Goal: Communication & Community: Answer question/provide support

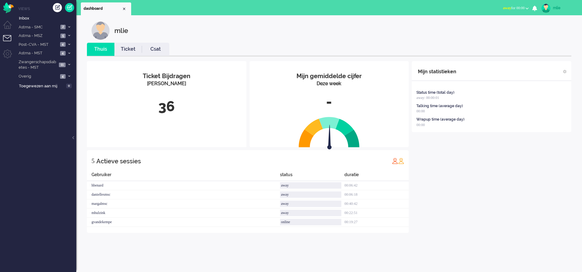
click at [503, 6] on span "away" at bounding box center [507, 8] width 8 height 4
click at [485, 27] on label "Online" at bounding box center [503, 27] width 48 height 5
click at [70, 25] on span at bounding box center [69, 26] width 5 height 3
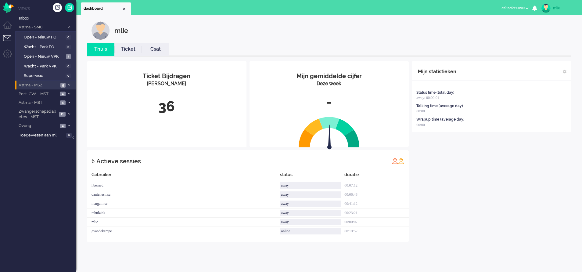
click at [68, 85] on span at bounding box center [69, 85] width 5 height 3
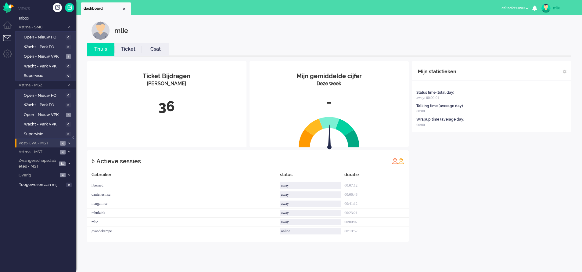
click at [68, 141] on li "Post-CVA - MST 4" at bounding box center [45, 142] width 61 height 9
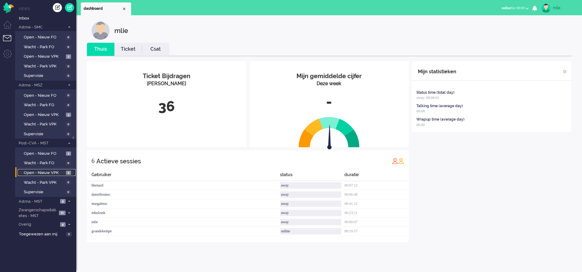
click at [44, 173] on span "Open - Nieuw VPK" at bounding box center [44, 173] width 41 height 6
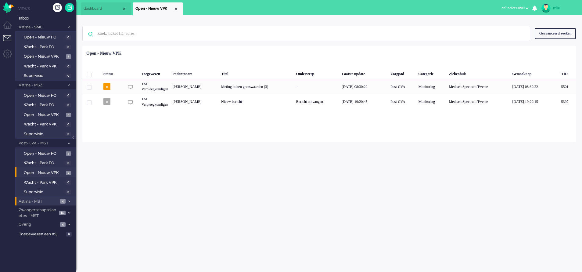
click at [68, 199] on li "Astma - MST 4" at bounding box center [45, 201] width 61 height 9
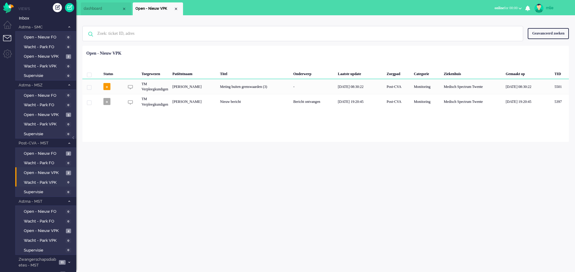
scroll to position [16, 0]
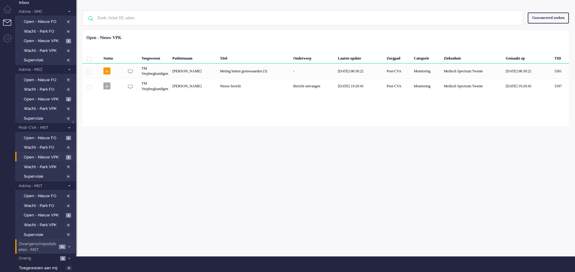
click at [68, 243] on li "Zwangerschapsdiabetes - MST 11" at bounding box center [45, 246] width 61 height 14
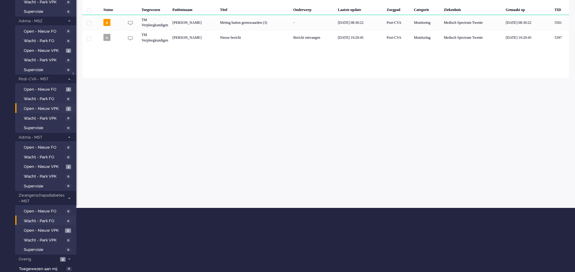
scroll to position [65, 0]
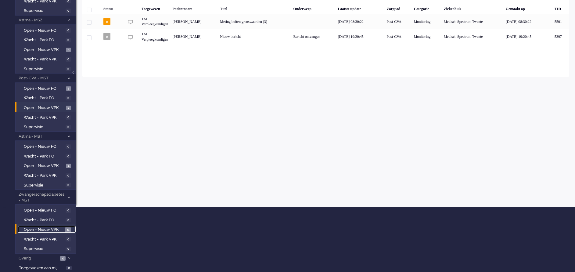
click at [40, 227] on span "Open - Nieuw VPK" at bounding box center [44, 230] width 40 height 6
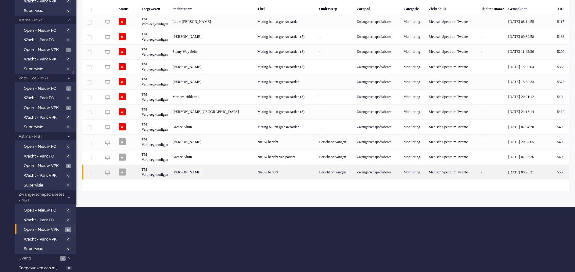
click at [384, 171] on div "Zwangerschapsdiabetes" at bounding box center [377, 171] width 47 height 15
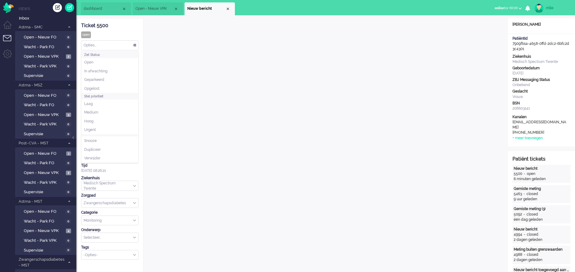
click at [133, 44] on div "Opties..." at bounding box center [109, 45] width 57 height 9
click at [108, 88] on li "Opgelost" at bounding box center [109, 88] width 57 height 9
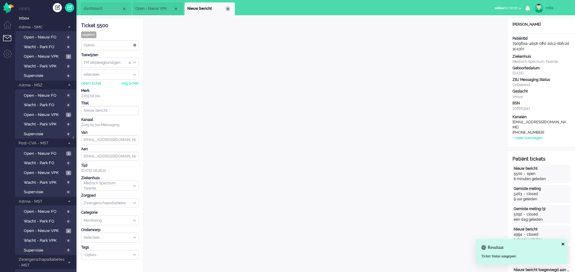
click at [228, 9] on div "Close tab" at bounding box center [227, 8] width 5 height 5
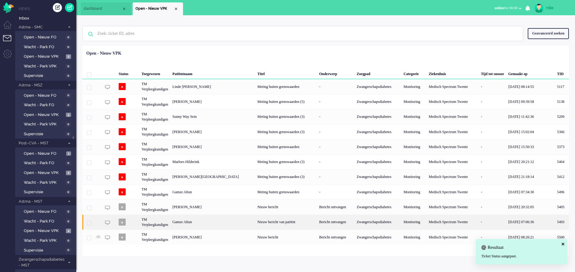
click at [317, 221] on div "Bericht ontvangen" at bounding box center [336, 221] width 38 height 15
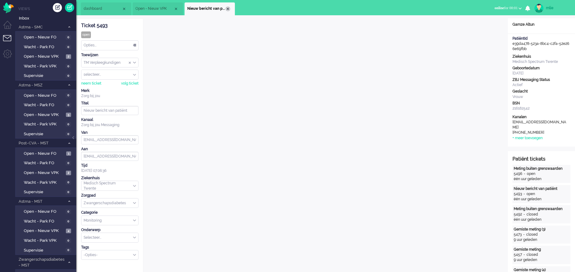
click at [230, 9] on div "Close tab" at bounding box center [227, 8] width 5 height 5
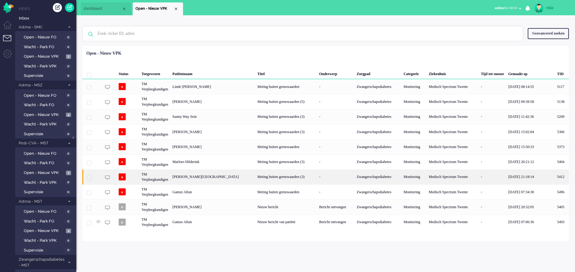
click at [278, 173] on div "Meting buiten grenswaarden (3)" at bounding box center [286, 176] width 62 height 15
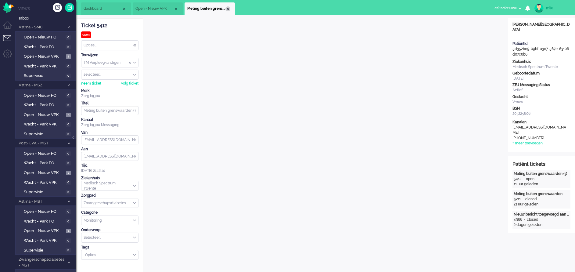
click at [229, 8] on div "Close tab" at bounding box center [227, 8] width 5 height 5
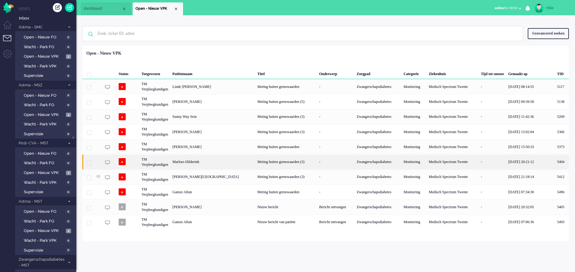
click at [555, 159] on div "Marloes Hilderink" at bounding box center [562, 161] width 14 height 15
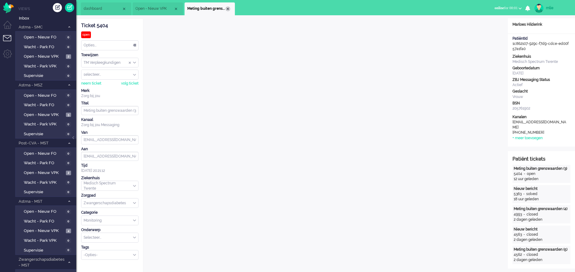
click at [228, 10] on div "Close tab" at bounding box center [227, 8] width 5 height 5
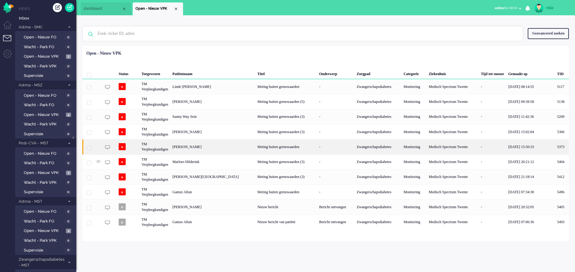
click at [258, 146] on div "Meting buiten grenswaarden" at bounding box center [286, 146] width 62 height 15
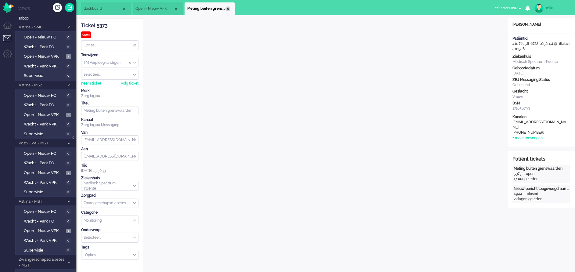
click at [228, 8] on div "Close tab" at bounding box center [227, 8] width 5 height 5
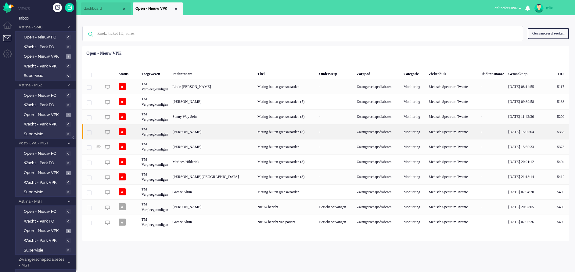
click at [301, 131] on div "Meting buiten grenswaarden (3)" at bounding box center [286, 131] width 62 height 15
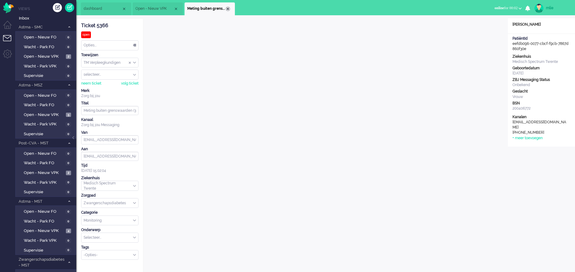
click at [227, 8] on div "Close tab" at bounding box center [227, 8] width 5 height 5
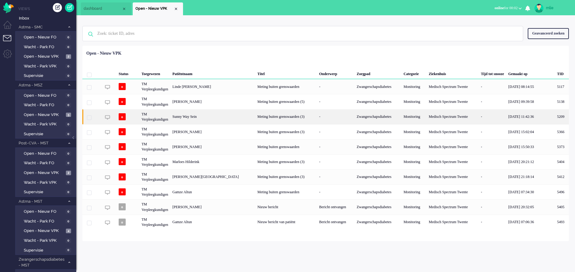
click at [273, 116] on div "Meting buiten grenswaarden (3)" at bounding box center [286, 116] width 62 height 15
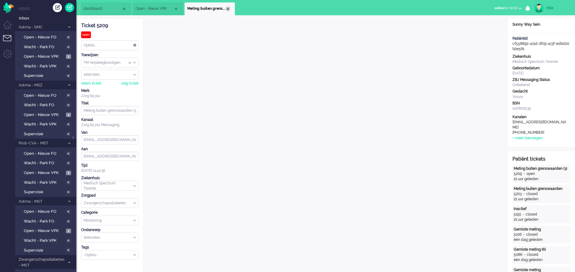
click at [228, 7] on div "Close tab" at bounding box center [227, 8] width 5 height 5
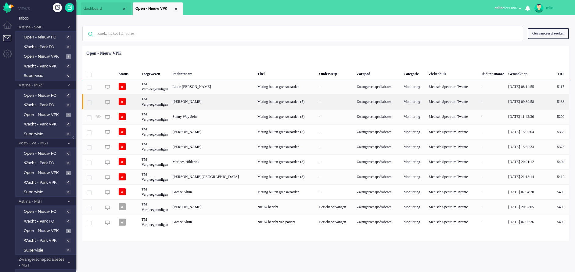
click at [261, 100] on div "Meting buiten grenswaarden (5)" at bounding box center [286, 101] width 62 height 15
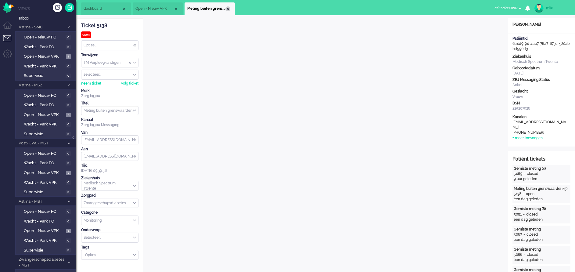
click at [230, 7] on div "Close tab" at bounding box center [227, 8] width 5 height 5
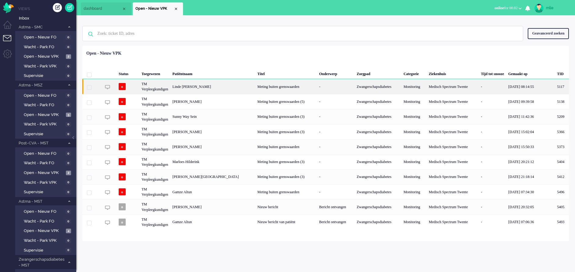
click at [272, 85] on div "Meting buiten grenswaarden" at bounding box center [286, 86] width 62 height 15
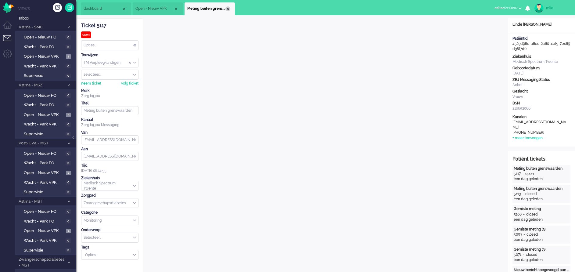
click at [229, 7] on div "Close tab" at bounding box center [227, 8] width 5 height 5
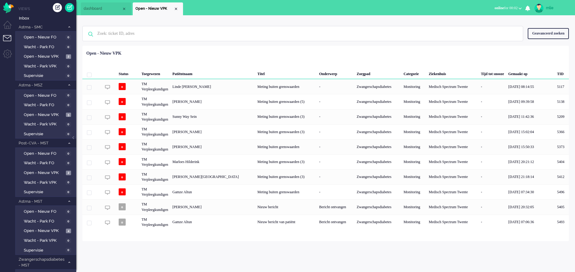
click at [176, 6] on li "Open - Nieuw VPK" at bounding box center [158, 8] width 50 height 13
click at [176, 8] on div "Close tab" at bounding box center [176, 8] width 5 height 5
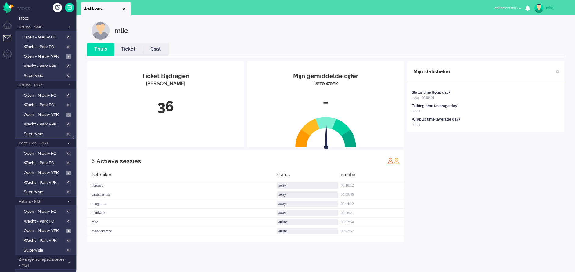
click at [129, 49] on link "Ticket" at bounding box center [127, 49] width 27 height 7
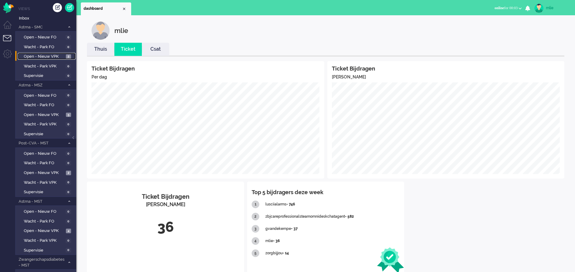
click at [39, 55] on span "Open - Nieuw VPK" at bounding box center [44, 57] width 41 height 6
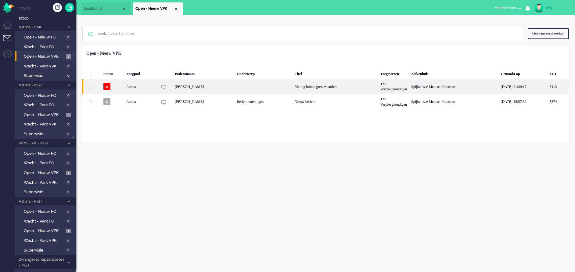
click at [366, 86] on div "Meting buiten grenswaarden" at bounding box center [335, 86] width 86 height 15
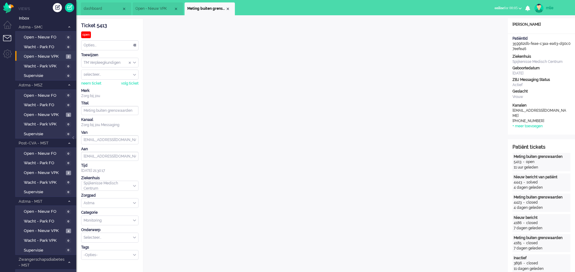
click at [232, 7] on li "Meting buiten grenswaarden" at bounding box center [210, 8] width 50 height 13
click at [224, 8] on span "Meting buiten grenswaarden" at bounding box center [206, 8] width 38 height 5
click at [230, 6] on li "Meting buiten grenswaarden" at bounding box center [209, 8] width 50 height 13
click at [229, 6] on li "Meting buiten grenswaarden" at bounding box center [210, 8] width 50 height 13
click at [228, 7] on div "Close tab" at bounding box center [227, 8] width 5 height 5
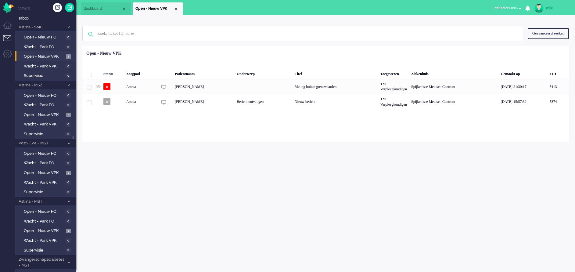
click at [104, 9] on span "dashboard" at bounding box center [103, 8] width 38 height 5
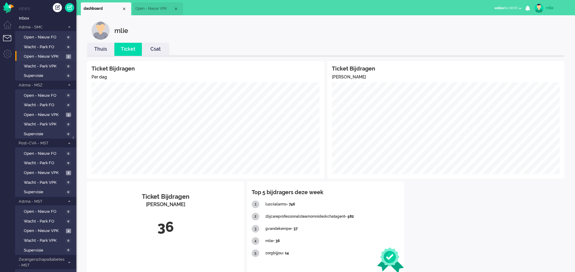
click at [100, 49] on link "Thuis" at bounding box center [100, 49] width 27 height 7
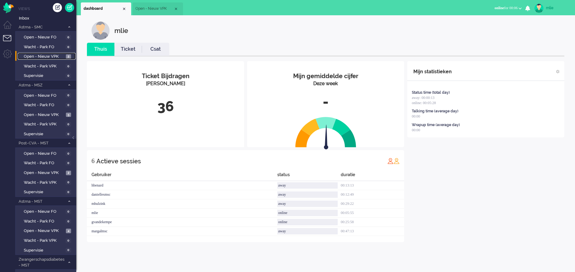
click at [53, 55] on span "Open - Nieuw VPK" at bounding box center [44, 57] width 41 height 6
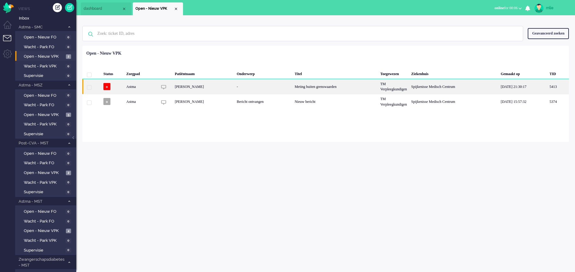
click at [325, 83] on div "Meting buiten grenswaarden" at bounding box center [335, 86] width 86 height 15
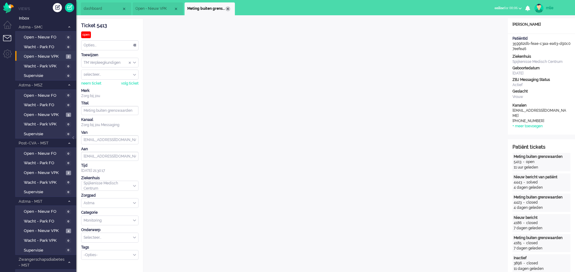
click at [229, 7] on div "Close tab" at bounding box center [227, 8] width 5 height 5
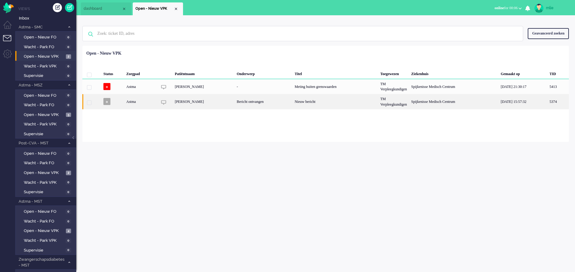
click at [299, 100] on div "Nieuw bericht" at bounding box center [335, 101] width 86 height 15
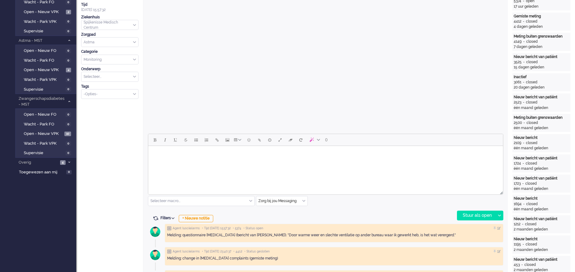
scroll to position [183, 0]
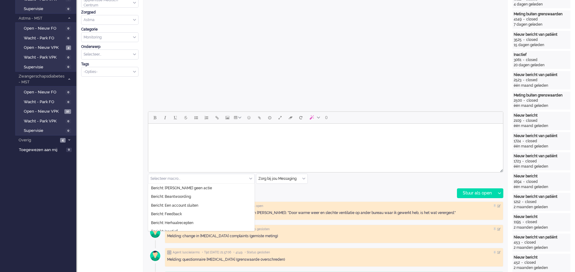
click at [250, 177] on div "Selecteer macro..." at bounding box center [201, 178] width 106 height 9
click at [200, 185] on li "Bericht: [PERSON_NAME] geen actie" at bounding box center [201, 188] width 106 height 9
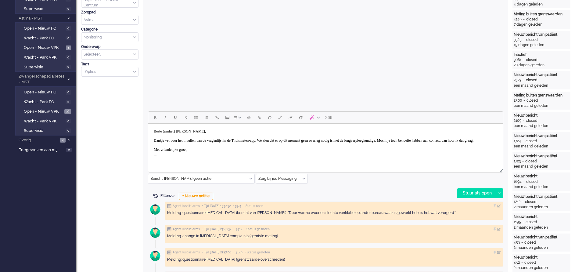
click at [182, 131] on body "Beste (aanhef) [PERSON_NAME], Dankjewel voor het invullen van de vragenlijst in…" at bounding box center [326, 143] width 350 height 34
click at [281, 141] on body "Beste [PERSON_NAME], Dankjewel voor het invullen van de vragenlijst in de Thuis…" at bounding box center [326, 143] width 350 height 34
click at [158, 158] on body "Beste [PERSON_NAME], Dankjewel voor het invullen van de vragenlijst in de Thuis…" at bounding box center [326, 145] width 350 height 38
click at [259, 145] on body "Beste [PERSON_NAME], Dankjewel voor het invullen van de vragenlijst in de Thuis…" at bounding box center [326, 143] width 350 height 34
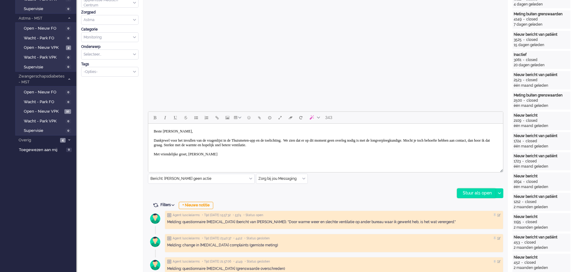
click at [475, 193] on div "Stuur als open" at bounding box center [476, 192] width 38 height 9
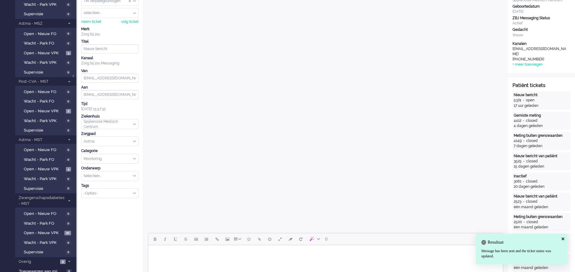
scroll to position [0, 0]
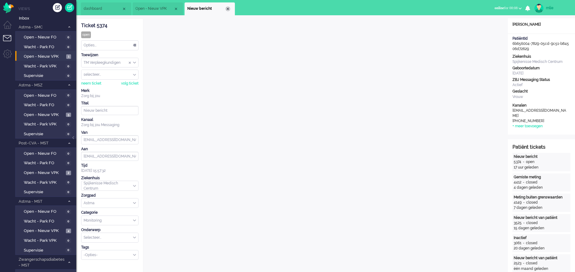
click at [228, 9] on div "Close tab" at bounding box center [227, 8] width 5 height 5
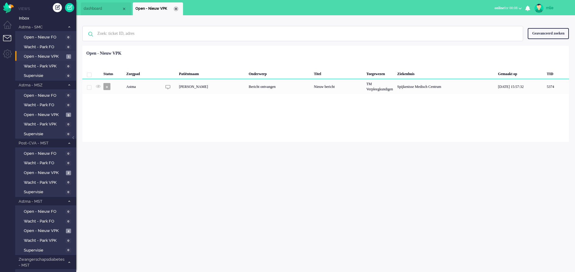
click at [175, 8] on div "Close tab" at bounding box center [176, 8] width 5 height 5
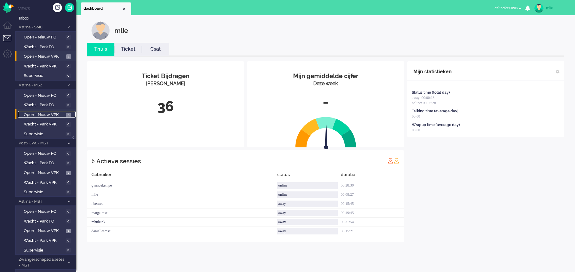
click at [44, 113] on span "Open - Nieuw VPK" at bounding box center [44, 115] width 41 height 6
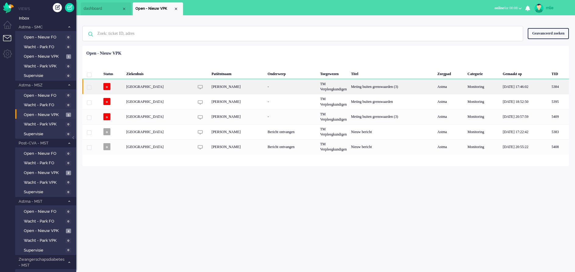
click at [392, 87] on div "Meting buiten grenswaarden (3)" at bounding box center [392, 86] width 86 height 15
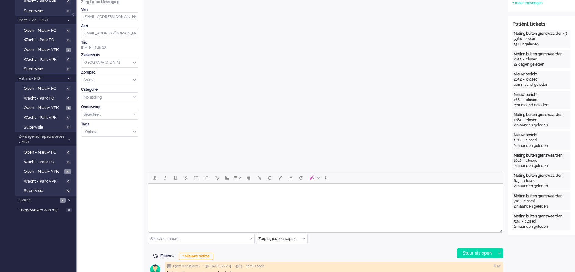
scroll to position [137, 0]
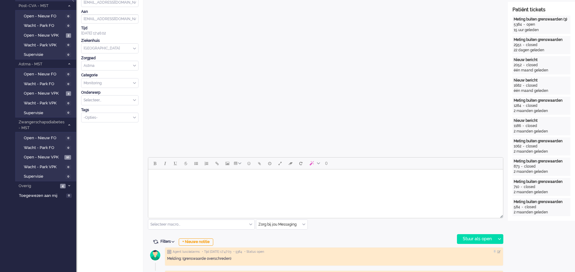
click at [174, 185] on html at bounding box center [325, 177] width 355 height 16
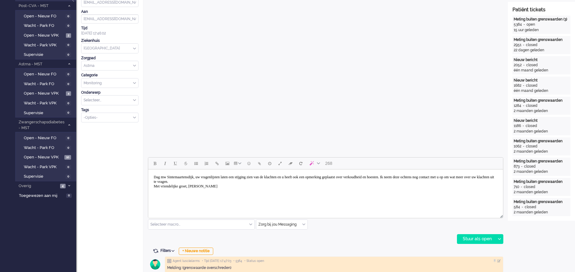
click at [482, 176] on body "Dag mw Sintemaartensdijk, uw vragenlijsten laten een stijging zien van de klach…" at bounding box center [326, 182] width 350 height 20
click at [423, 177] on body "Dag mw Sintemaartensdijk, uw vragenlijsten laten een stijging zien van de klach…" at bounding box center [326, 182] width 350 height 20
click at [468, 237] on div "Stuur als open" at bounding box center [476, 238] width 38 height 9
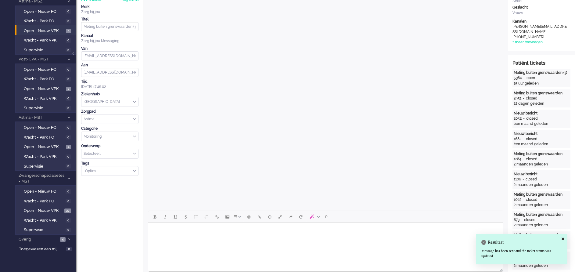
scroll to position [0, 0]
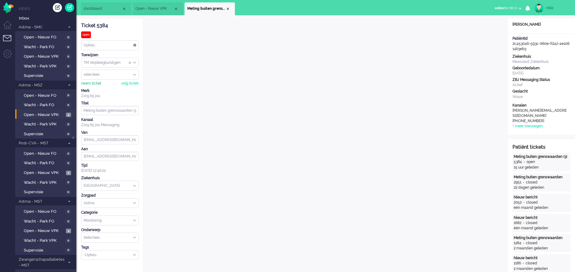
click at [91, 84] on div "neem ticket" at bounding box center [91, 83] width 20 height 5
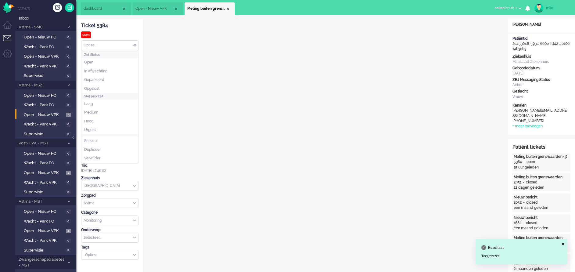
click at [132, 42] on div "Opties..." at bounding box center [109, 45] width 57 height 9
click at [93, 70] on span "In afwachting" at bounding box center [95, 71] width 23 height 5
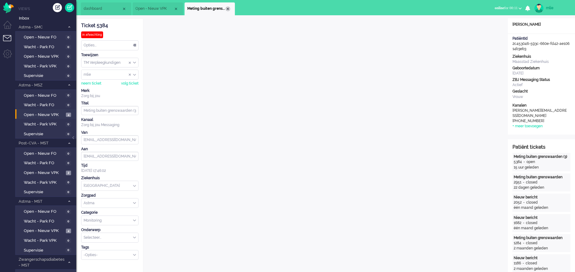
click at [228, 7] on div "Close tab" at bounding box center [227, 8] width 5 height 5
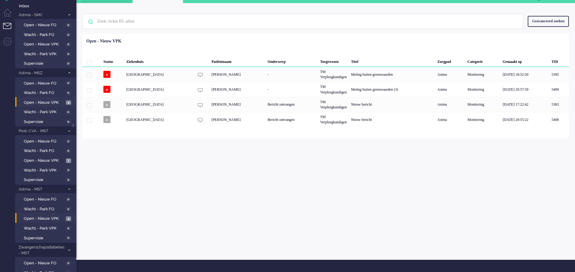
scroll to position [65, 0]
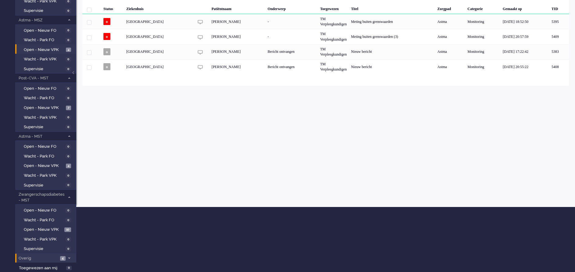
click at [46, 257] on span "Overig" at bounding box center [38, 258] width 41 height 6
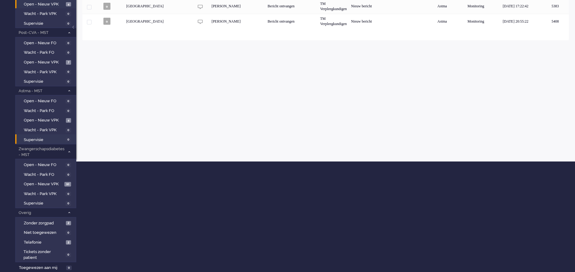
scroll to position [0, 0]
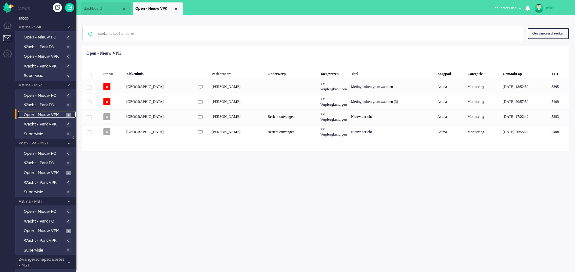
click at [49, 113] on span "Open - Nieuw VPK" at bounding box center [44, 115] width 41 height 6
click at [32, 65] on span "Wacht - Park VPK" at bounding box center [44, 66] width 40 height 6
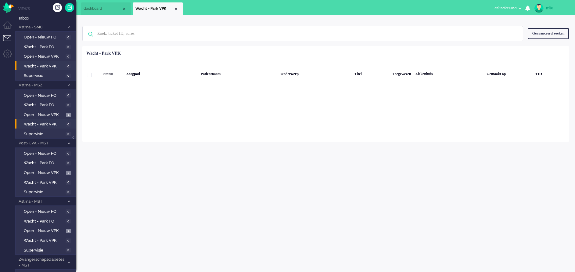
click at [30, 120] on li "Wacht - Park VPK 0" at bounding box center [45, 124] width 60 height 10
click at [31, 124] on span "Wacht - Park VPK" at bounding box center [44, 124] width 40 height 6
click at [104, 8] on span "dashboard" at bounding box center [103, 8] width 38 height 5
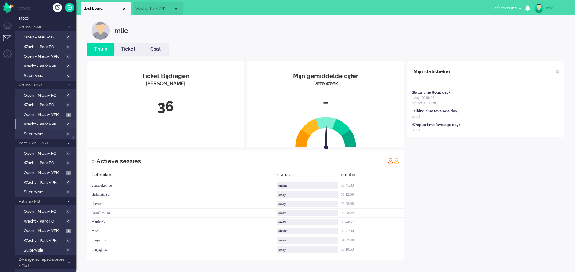
click at [548, 9] on div "mlie" at bounding box center [557, 8] width 23 height 6
click at [542, 40] on link "Instellingen" at bounding box center [550, 41] width 42 height 6
select select "browser"
select select "nl"
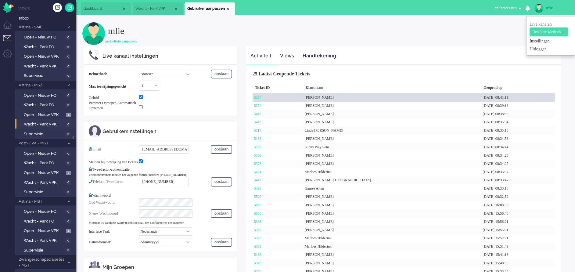
click at [369, 96] on div "[PERSON_NAME]" at bounding box center [392, 97] width 178 height 8
click at [346, 96] on div "[PERSON_NAME]" at bounding box center [392, 97] width 178 height 8
click at [259, 98] on link "5384" at bounding box center [257, 97] width 7 height 4
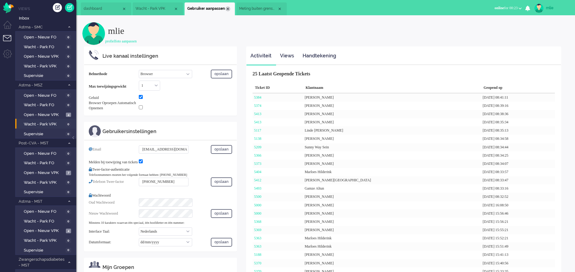
click at [229, 8] on div "Close tab" at bounding box center [227, 8] width 5 height 5
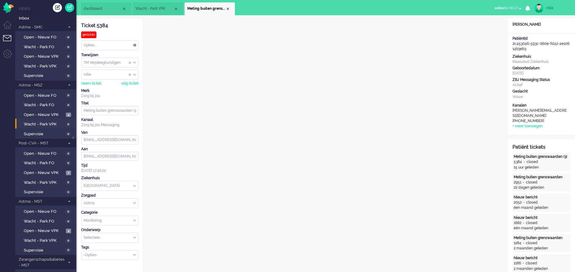
scroll to position [287, 0]
click at [134, 73] on div "mlie" at bounding box center [109, 74] width 57 height 9
click at [96, 93] on span "marjagmsc" at bounding box center [93, 94] width 19 height 5
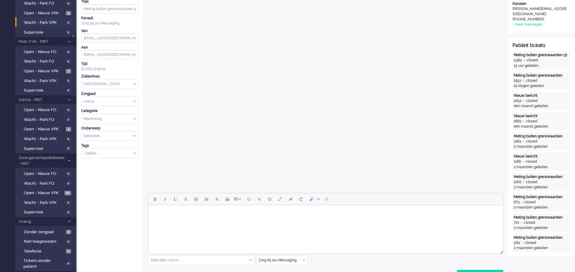
scroll to position [0, 0]
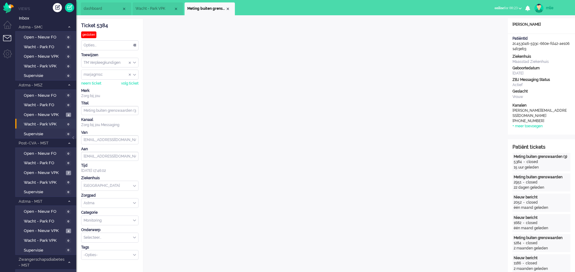
click at [134, 42] on div "Opties..." at bounding box center [109, 45] width 57 height 9
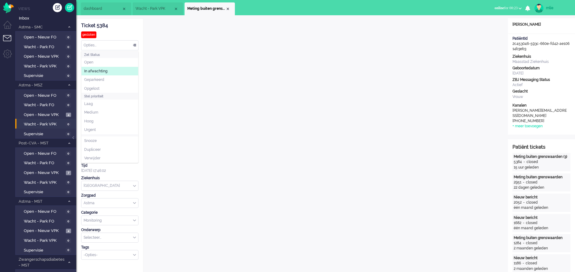
click at [101, 72] on span "In afwachting" at bounding box center [95, 71] width 23 height 5
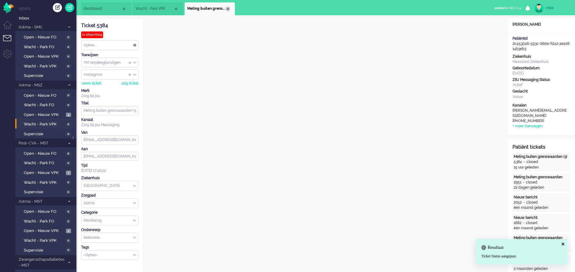
click at [226, 7] on div "Close tab" at bounding box center [227, 8] width 5 height 5
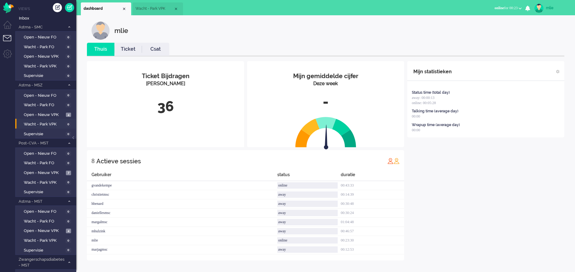
click at [159, 11] on span "Wacht - Park VPK" at bounding box center [154, 8] width 38 height 5
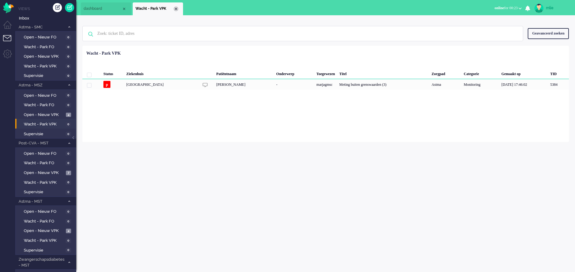
click at [177, 8] on div "Close tab" at bounding box center [176, 8] width 5 height 5
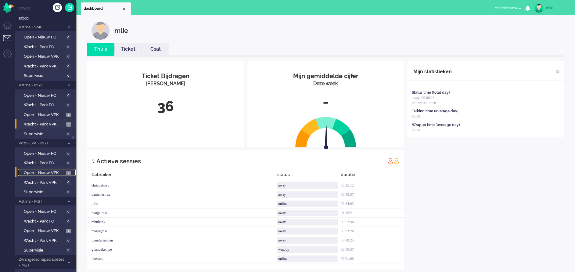
click at [39, 170] on span "Open - Nieuw VPK" at bounding box center [44, 173] width 41 height 6
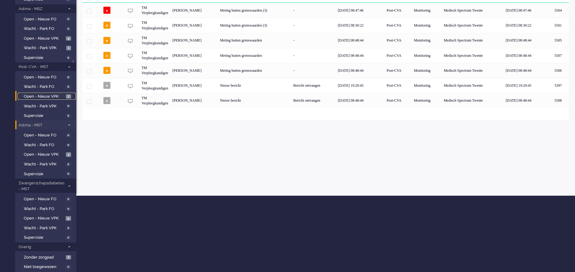
scroll to position [46, 0]
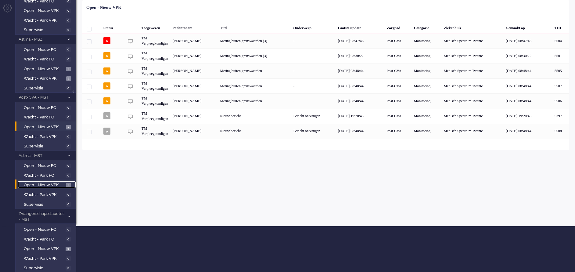
click at [38, 182] on span "Open - Nieuw VPK" at bounding box center [44, 185] width 41 height 6
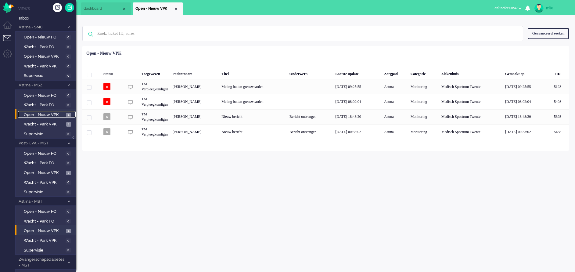
click at [38, 114] on span "Open - Nieuw VPK" at bounding box center [44, 115] width 41 height 6
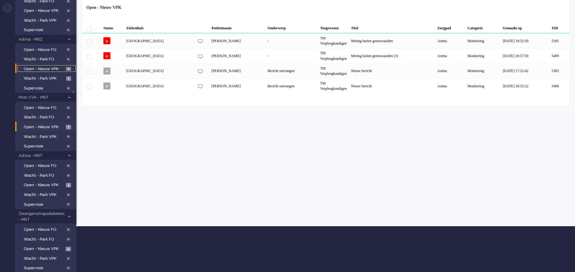
scroll to position [91, 0]
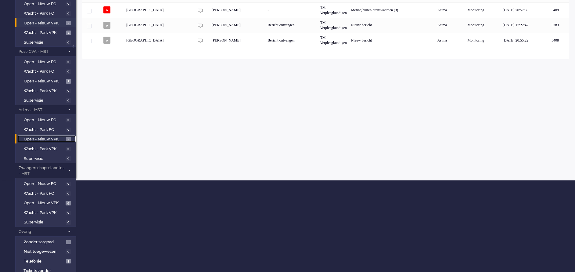
click at [36, 137] on span "Open - Nieuw VPK" at bounding box center [44, 139] width 41 height 6
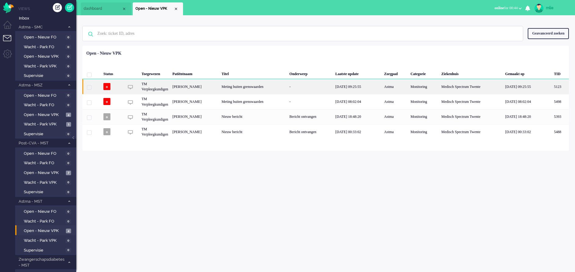
click at [372, 87] on div "[DATE] 09:25:55" at bounding box center [357, 86] width 49 height 15
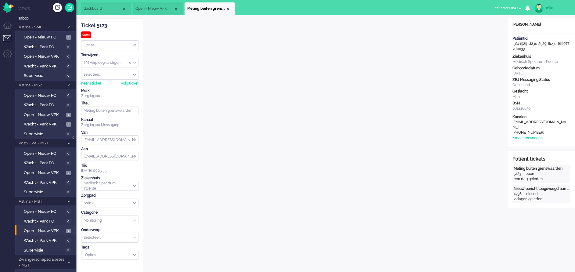
click at [135, 45] on div "Opties..." at bounding box center [109, 45] width 57 height 9
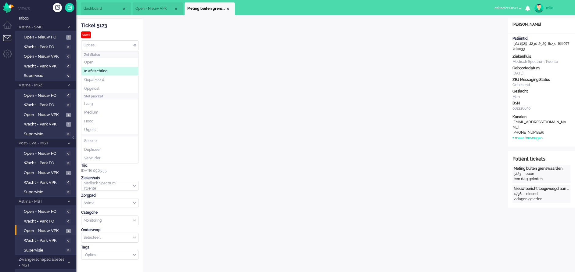
click at [98, 70] on span "In afwachting" at bounding box center [95, 71] width 23 height 5
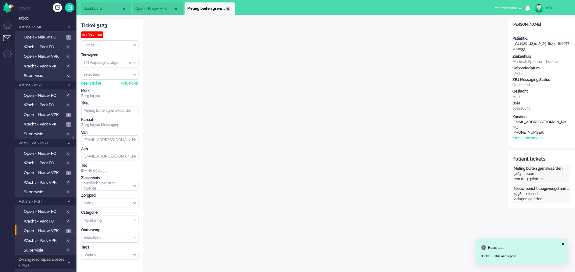
click at [228, 9] on div "Close tab" at bounding box center [227, 8] width 5 height 5
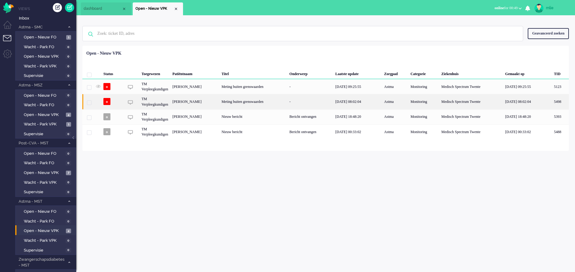
click at [287, 99] on div "Meting buiten grenswaarden" at bounding box center [253, 101] width 68 height 15
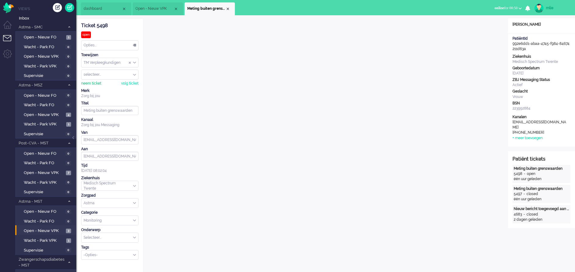
click at [90, 84] on div "neem ticket" at bounding box center [91, 83] width 20 height 5
click at [103, 10] on span "dashboard" at bounding box center [103, 8] width 38 height 5
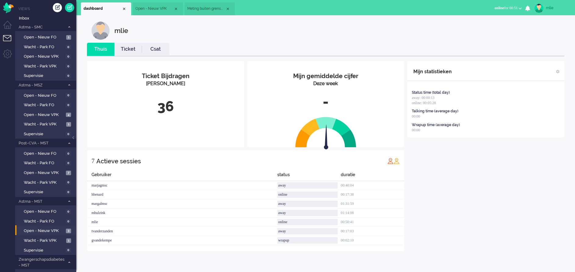
click at [159, 11] on span "Open - Nieuw VPK" at bounding box center [154, 8] width 38 height 5
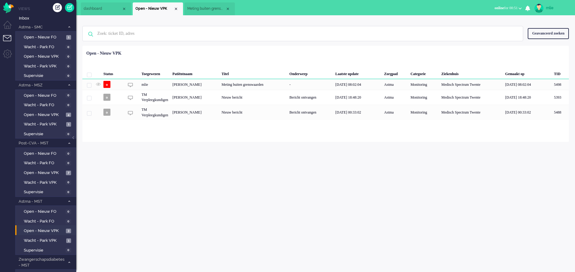
click at [204, 7] on span "Meting buiten grenswaarden" at bounding box center [206, 8] width 38 height 5
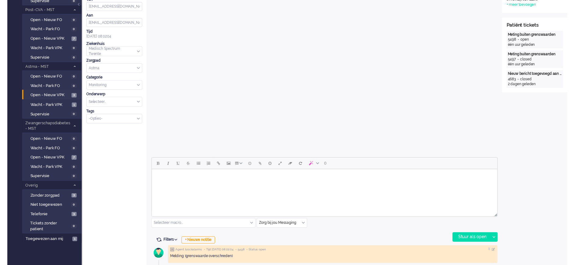
scroll to position [137, 0]
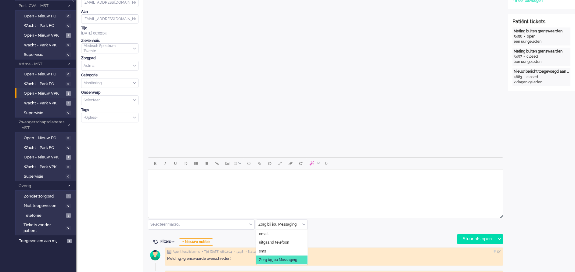
click at [303, 223] on div "Zorg bij jou Messaging" at bounding box center [281, 224] width 51 height 9
click at [282, 240] on span "uitgaand telefoon" at bounding box center [274, 242] width 30 height 5
click at [475, 238] on div "Stuur als open" at bounding box center [476, 238] width 38 height 9
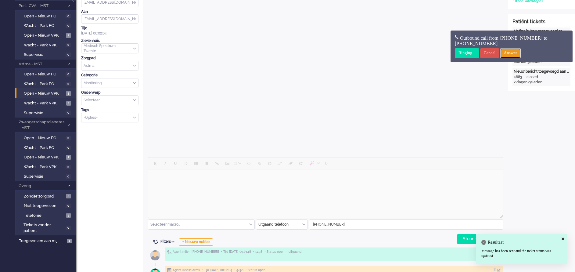
click at [518, 51] on input "Answer" at bounding box center [510, 53] width 21 height 10
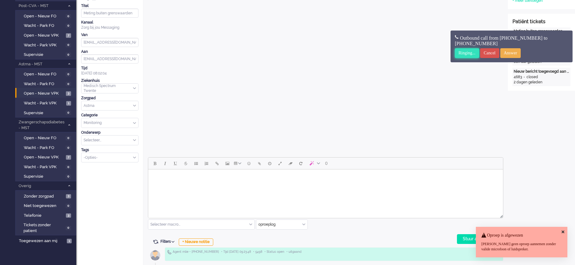
click at [466, 54] on input "Ringing..." at bounding box center [467, 53] width 24 height 10
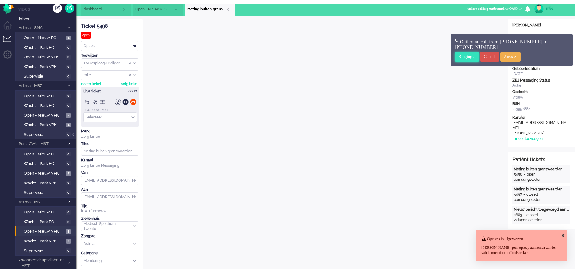
scroll to position [0, 0]
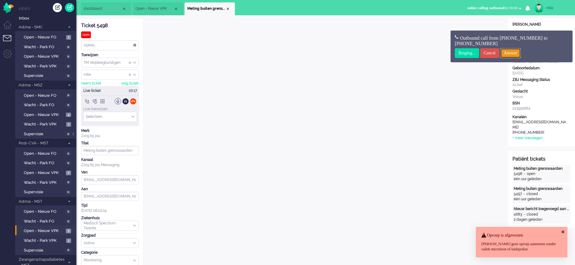
click at [518, 54] on input "Answer" at bounding box center [510, 53] width 21 height 10
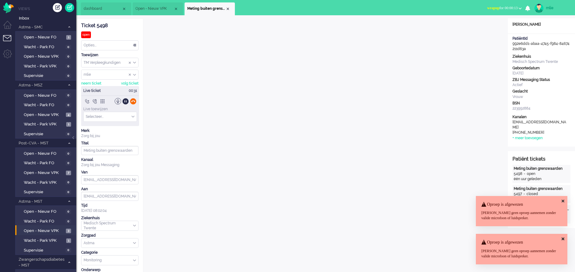
click at [134, 100] on div at bounding box center [133, 101] width 6 height 6
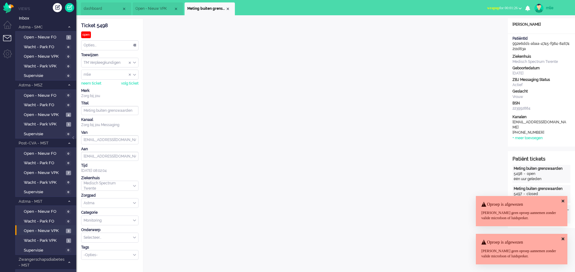
click at [490, 5] on button "wrapup for 00:01:26" at bounding box center [504, 8] width 42 height 9
click at [478, 28] on label "Online" at bounding box center [496, 27] width 48 height 5
click at [562, 199] on icon at bounding box center [562, 201] width 3 height 4
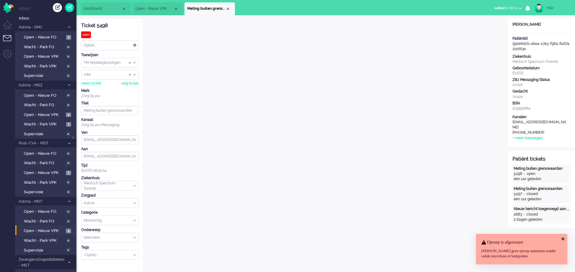
click at [563, 237] on icon at bounding box center [562, 239] width 3 height 4
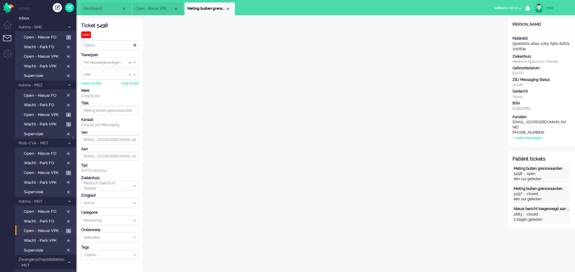
click at [133, 41] on div "Opties..." at bounding box center [109, 45] width 57 height 9
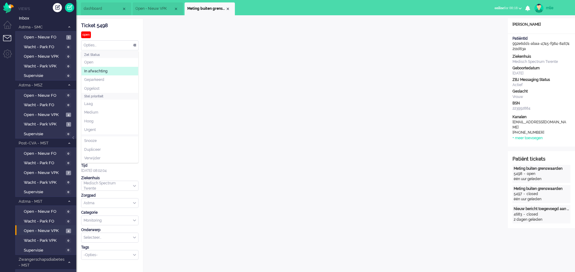
click at [91, 70] on span "In afwachting" at bounding box center [95, 71] width 23 height 5
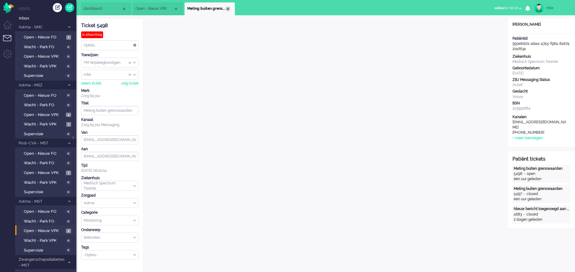
click at [229, 8] on div "Close tab" at bounding box center [227, 8] width 5 height 5
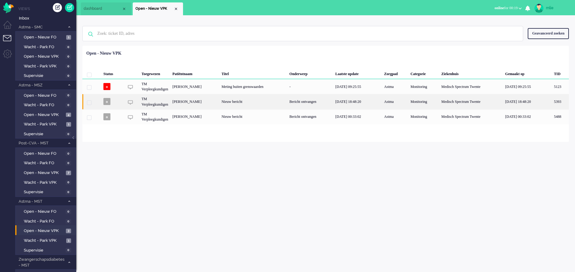
click at [354, 98] on div "[DATE] 18:48:20" at bounding box center [357, 101] width 49 height 15
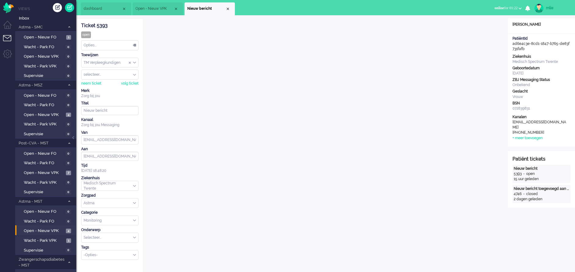
click at [550, 7] on div "mlie" at bounding box center [557, 8] width 23 height 6
click at [541, 40] on link "Instellingen" at bounding box center [550, 41] width 42 height 6
select select "browser"
select select "nl"
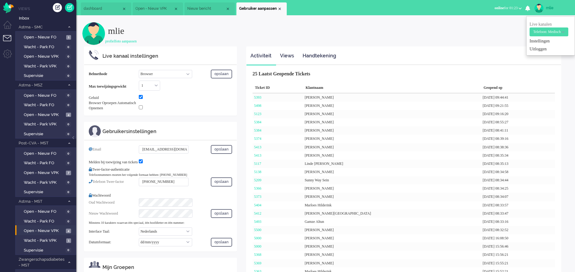
click at [360, 27] on h2 "mlie" at bounding box center [338, 29] width 461 height 14
click at [188, 72] on select "Call phone number Call sip number Browser App client" at bounding box center [165, 74] width 53 height 8
click at [354, 33] on h2 "mlie" at bounding box center [338, 29] width 461 height 14
click at [187, 73] on select "Call phone number Call sip number Browser App client" at bounding box center [165, 74] width 53 height 8
select select "inbound-new"
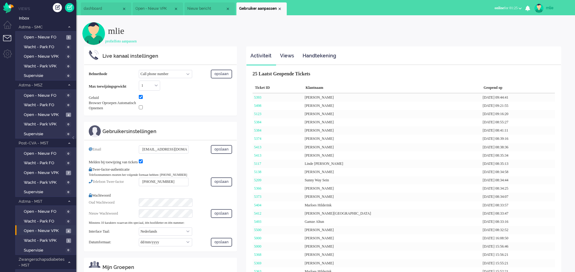
click at [139, 70] on select "Call phone number Call sip number Browser App client" at bounding box center [165, 74] width 53 height 8
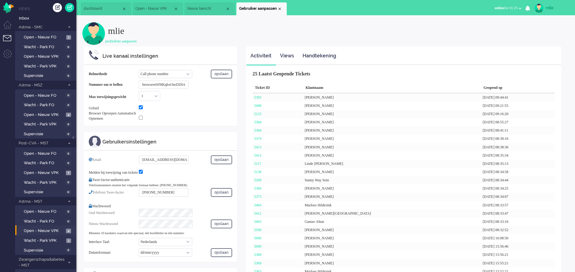
click at [188, 84] on input "browsernWl8KqhxOnrDZ8A" at bounding box center [164, 85] width 50 height 8
type input "A"
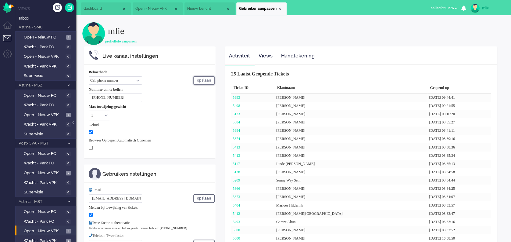
type input "[PHONE_NUMBER]"
click at [198, 76] on button "opslaan" at bounding box center [203, 80] width 21 height 9
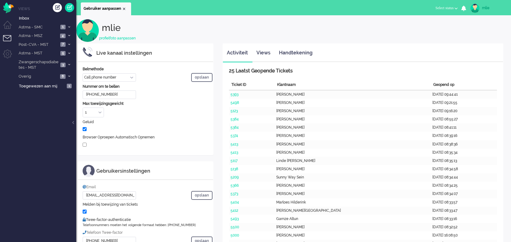
select select "nl"
click at [432, 7] on span "away" at bounding box center [436, 8] width 8 height 4
click at [410, 26] on label "Online" at bounding box center [432, 27] width 48 height 5
click at [124, 9] on div "Close tab" at bounding box center [124, 8] width 5 height 5
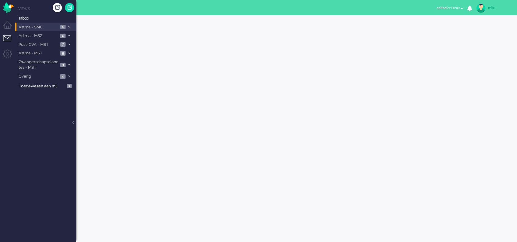
click at [68, 25] on li "Astma - SMC 1" at bounding box center [45, 27] width 61 height 9
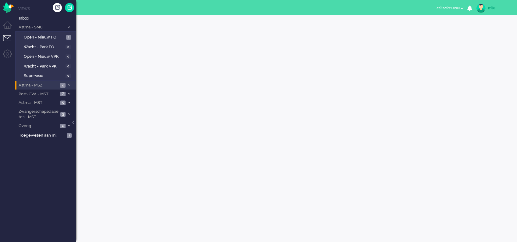
click at [71, 84] on span at bounding box center [69, 85] width 5 height 3
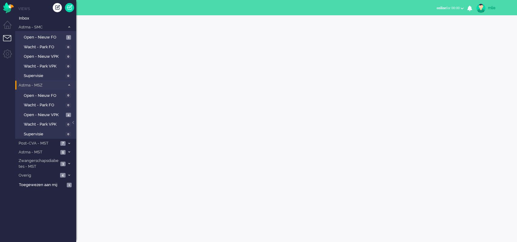
click at [71, 84] on span at bounding box center [69, 85] width 5 height 3
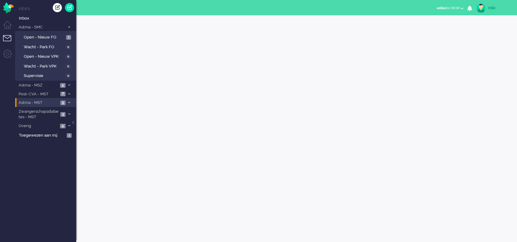
click at [68, 101] on icon at bounding box center [69, 102] width 2 height 2
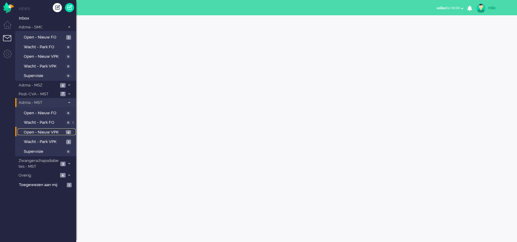
click at [47, 132] on span "Open - Nieuw VPK" at bounding box center [44, 132] width 41 height 6
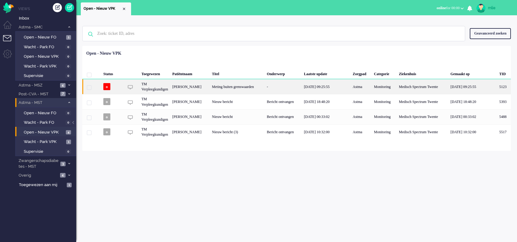
click at [320, 85] on div "[DATE] 09:25:55" at bounding box center [326, 86] width 49 height 15
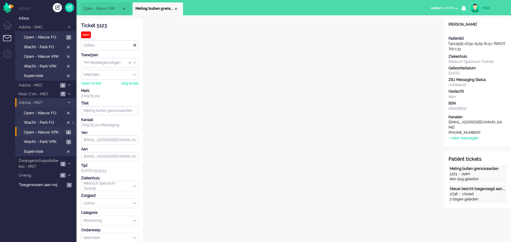
click at [135, 45] on div "Opties..." at bounding box center [109, 45] width 57 height 9
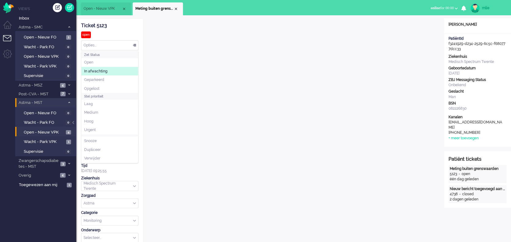
click at [102, 74] on li "In afwachting" at bounding box center [109, 71] width 57 height 9
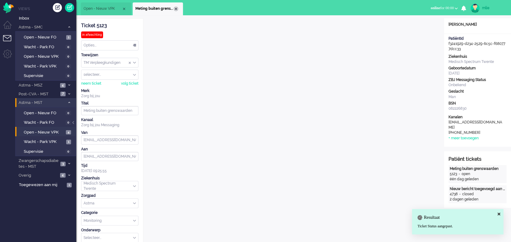
click at [178, 8] on div "Close tab" at bounding box center [176, 8] width 5 height 5
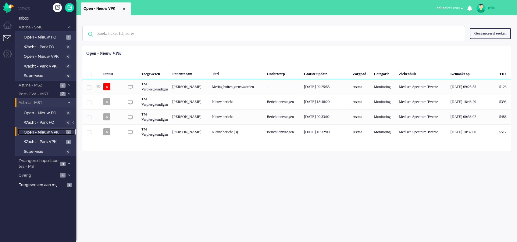
click at [39, 129] on span "Open - Nieuw VPK" at bounding box center [44, 132] width 41 height 6
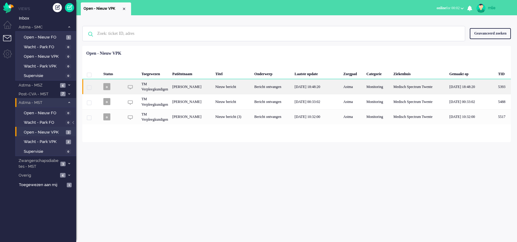
click at [292, 84] on div "Bericht ontvangen" at bounding box center [272, 86] width 40 height 15
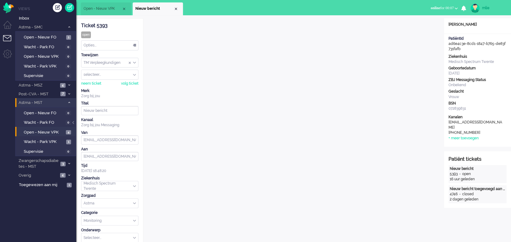
click at [135, 43] on div "Opties..." at bounding box center [109, 45] width 57 height 9
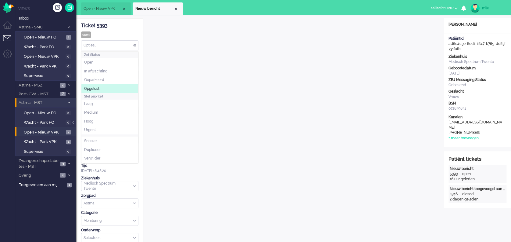
click at [92, 88] on span "Opgelost" at bounding box center [91, 88] width 15 height 5
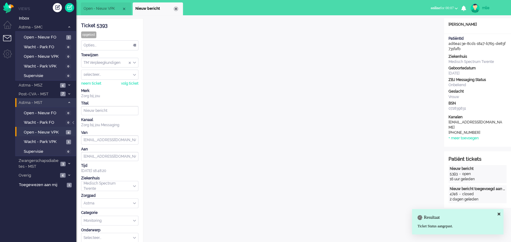
click at [178, 8] on div "Close tab" at bounding box center [176, 8] width 5 height 5
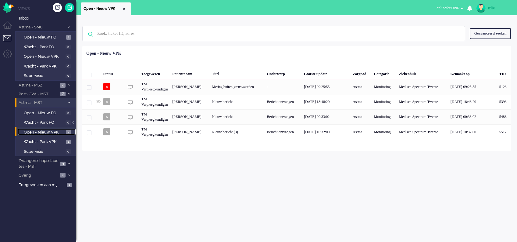
click at [39, 132] on span "Open - Nieuw VPK" at bounding box center [44, 132] width 41 height 6
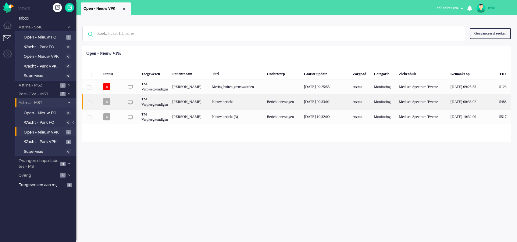
click at [323, 98] on div "[DATE] 00:33:02" at bounding box center [326, 101] width 49 height 15
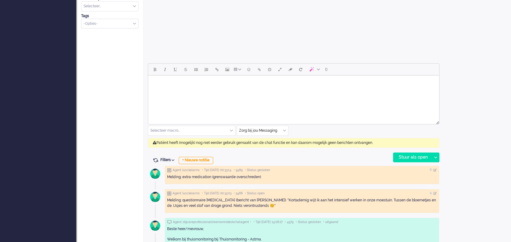
scroll to position [244, 0]
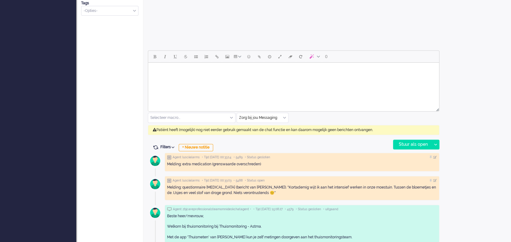
click at [176, 78] on html at bounding box center [293, 71] width 291 height 16
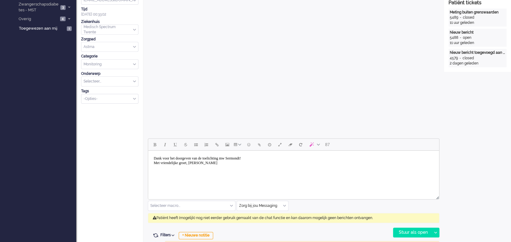
scroll to position [163, 0]
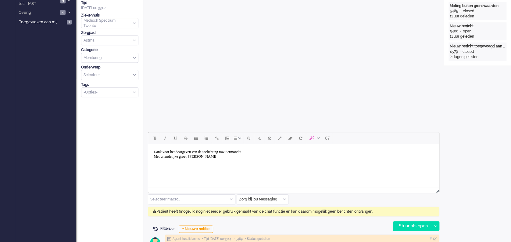
click at [244, 153] on body "Dank voor het doorgeven van de toelichting mw Sermondt! Met vriendelijke groet,…" at bounding box center [294, 153] width 286 height 15
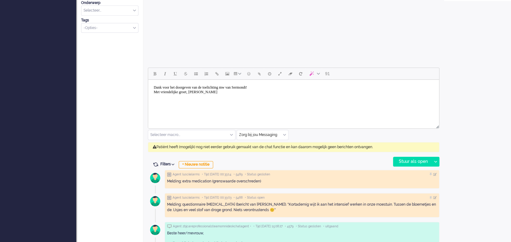
scroll to position [244, 0]
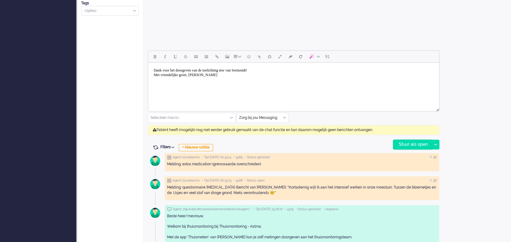
click at [408, 145] on div "Stuur als open" at bounding box center [412, 144] width 38 height 9
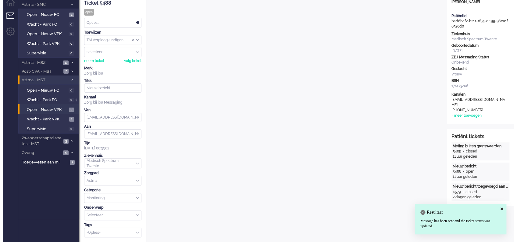
scroll to position [0, 0]
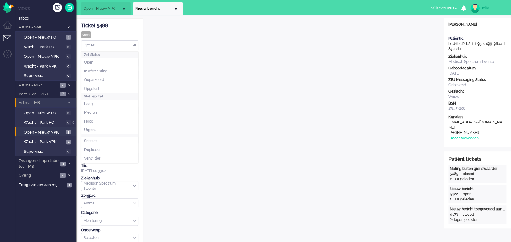
click at [134, 43] on div "Opties..." at bounding box center [109, 45] width 57 height 9
click at [97, 85] on li "Opgelost" at bounding box center [109, 88] width 57 height 9
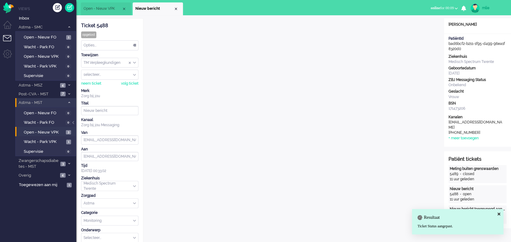
click at [178, 7] on li "Nieuw bericht" at bounding box center [158, 8] width 50 height 13
click at [177, 8] on div "Close tab" at bounding box center [176, 8] width 5 height 5
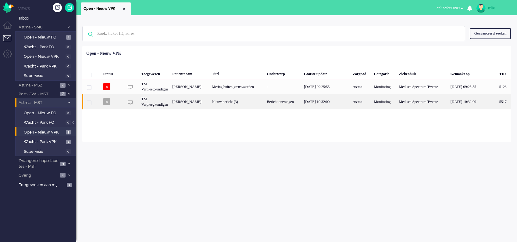
click at [265, 102] on div "Nieuw bericht (3)" at bounding box center [237, 101] width 55 height 15
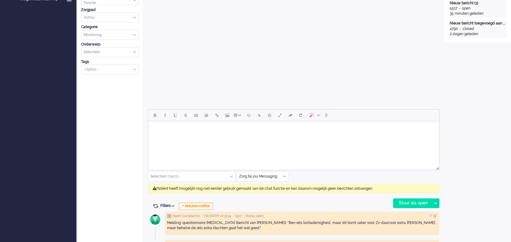
scroll to position [203, 0]
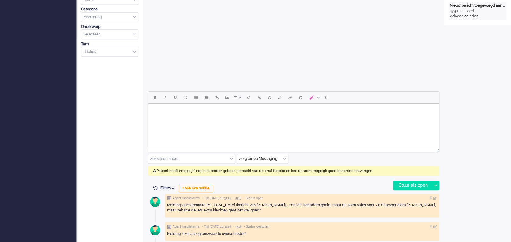
click at [169, 115] on body "Rich Text Area. Press ALT-0 for help." at bounding box center [294, 111] width 286 height 11
click at [154, 112] on body "Dank u voor het doorgeven van de bijzonderheden mw Ooitink. Met vriendelijke gr…" at bounding box center [294, 113] width 286 height 15
click at [164, 116] on body "Hartelijk dank voor de vragenlijsten. En dDank u voor het doorgeven van de bijz…" at bounding box center [294, 116] width 286 height 20
click at [252, 115] on body "Hartelijk dank voor de vragenlijsten. En dank u voor het doorgeven van de bijzo…" at bounding box center [294, 116] width 286 height 20
click at [284, 117] on body "Hartelijk dank voor de vragenlijsten. En dank u voor het doorgeven van de bijzo…" at bounding box center [294, 116] width 286 height 20
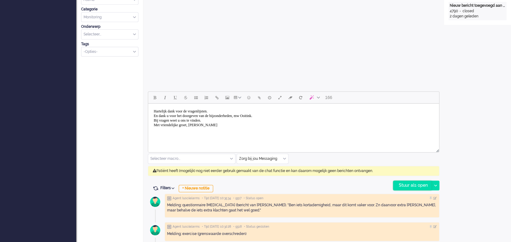
click at [411, 185] on div "Stuur als open" at bounding box center [412, 185] width 38 height 9
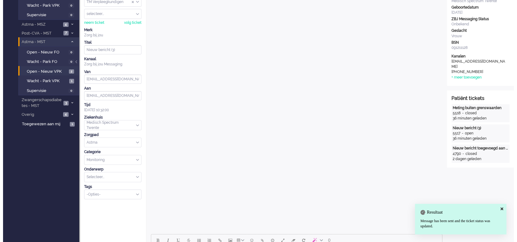
scroll to position [0, 0]
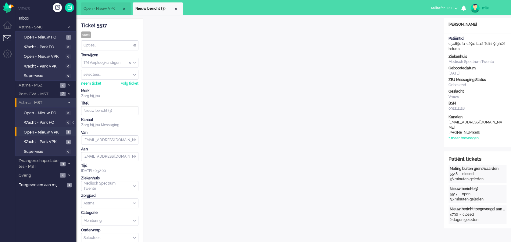
click at [132, 44] on div "Opties..." at bounding box center [109, 45] width 57 height 9
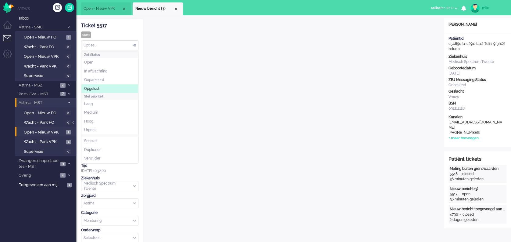
click at [102, 88] on li "Opgelost" at bounding box center [109, 88] width 57 height 9
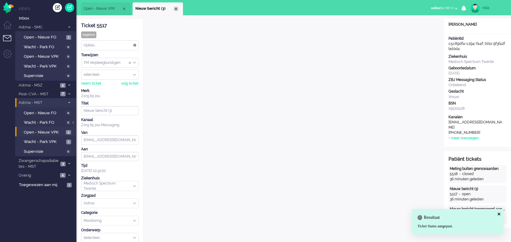
click at [175, 8] on div "Close tab" at bounding box center [176, 8] width 5 height 5
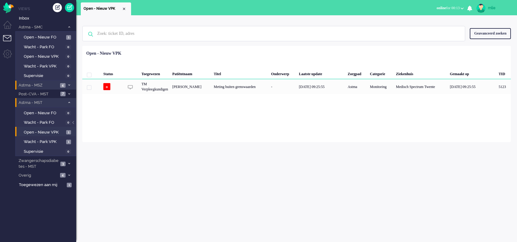
click at [64, 81] on li "Astma - MSZ 4" at bounding box center [45, 85] width 61 height 9
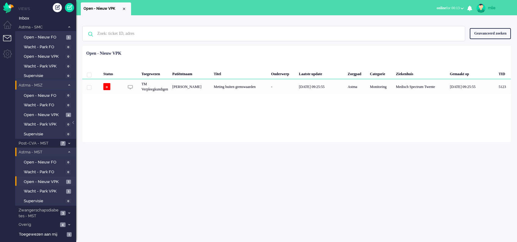
click at [67, 83] on li "Astma - MSZ 4" at bounding box center [45, 85] width 61 height 9
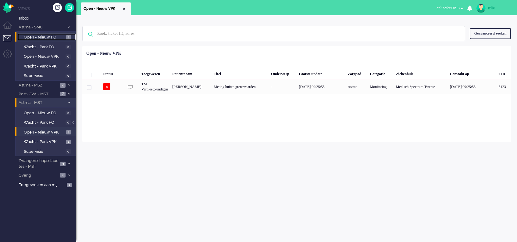
click at [50, 37] on span "Open - Nieuw FO" at bounding box center [44, 37] width 41 height 6
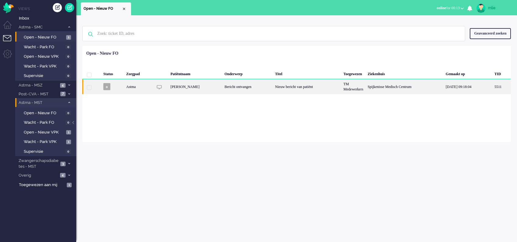
click at [321, 84] on div "Nieuw bericht van patiënt" at bounding box center [307, 86] width 68 height 15
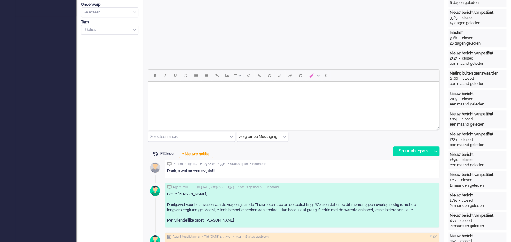
scroll to position [254, 0]
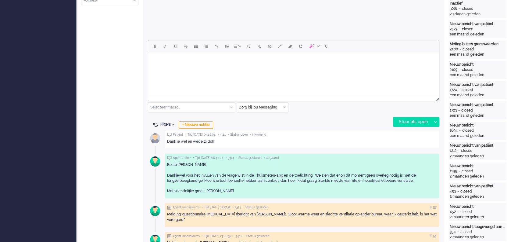
click at [204, 68] on html at bounding box center [293, 60] width 291 height 16
click at [408, 123] on div "Stuur als open" at bounding box center [412, 121] width 38 height 9
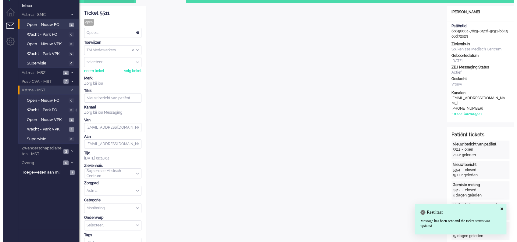
scroll to position [0, 0]
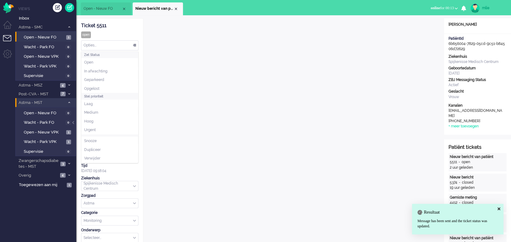
click at [134, 44] on div "Opties..." at bounding box center [109, 45] width 57 height 9
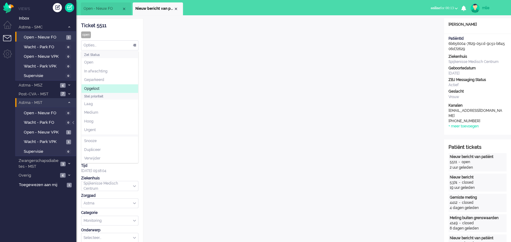
click at [95, 89] on span "Opgelost" at bounding box center [91, 88] width 15 height 5
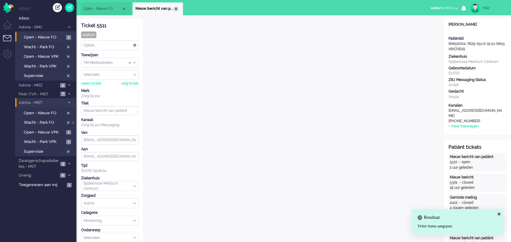
click at [175, 7] on div "Close tab" at bounding box center [176, 8] width 5 height 5
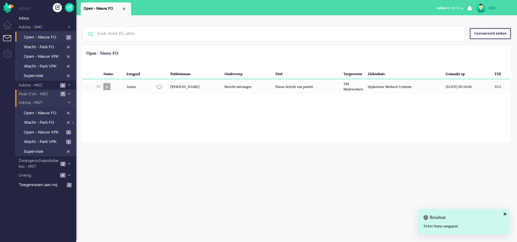
click at [68, 91] on li "Post-CVA - MST 7" at bounding box center [45, 93] width 61 height 9
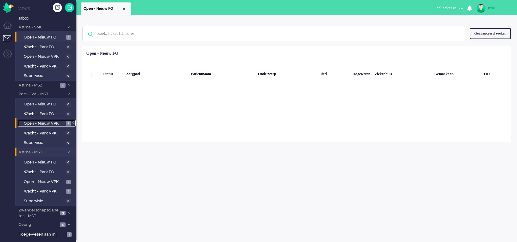
click at [59, 120] on span "Open - Nieuw VPK" at bounding box center [44, 123] width 41 height 6
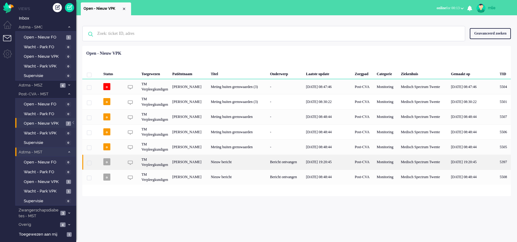
click at [295, 161] on div "Bericht ontvangen" at bounding box center [286, 161] width 36 height 15
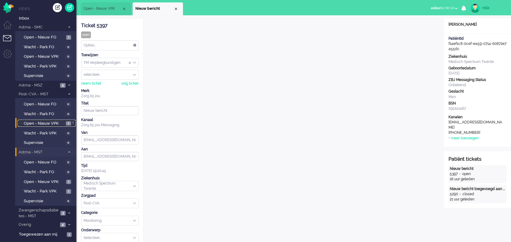
click at [42, 121] on span "Open - Nieuw VPK" at bounding box center [44, 123] width 41 height 6
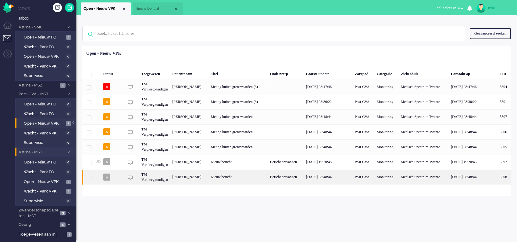
click at [300, 173] on div "Bericht ontvangen" at bounding box center [286, 176] width 36 height 15
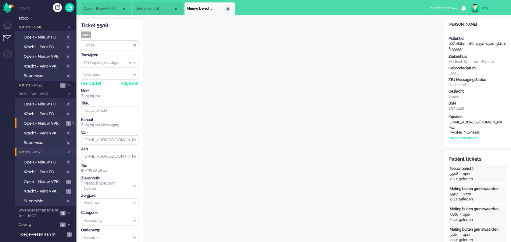
click at [229, 9] on div "Close tab" at bounding box center [227, 8] width 5 height 5
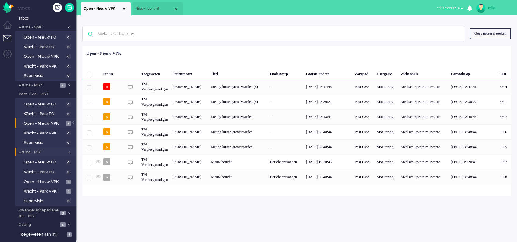
click at [166, 11] on span "Nieuw bericht" at bounding box center [154, 8] width 38 height 5
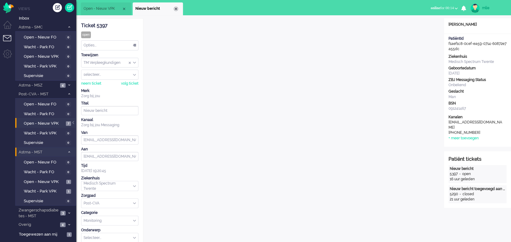
click at [176, 9] on div "Close tab" at bounding box center [176, 8] width 5 height 5
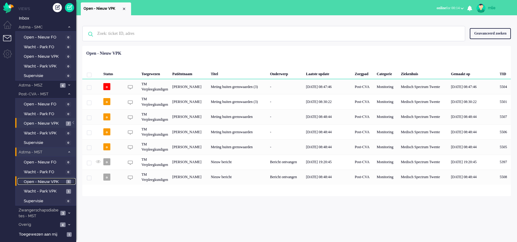
click at [49, 180] on span "Open - Nieuw VPK" at bounding box center [44, 182] width 41 height 6
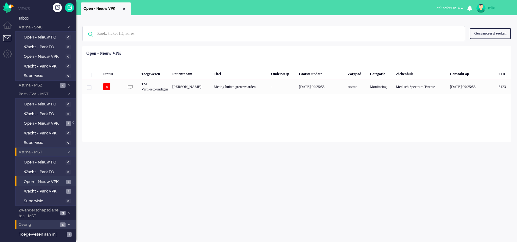
click at [54, 223] on span "Overig" at bounding box center [38, 224] width 41 height 6
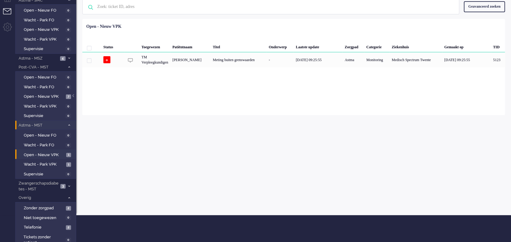
scroll to position [41, 0]
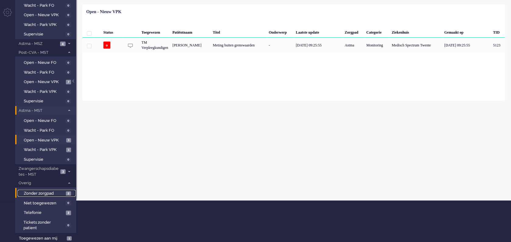
click at [33, 190] on span "Zonder zorgpad" at bounding box center [44, 193] width 41 height 6
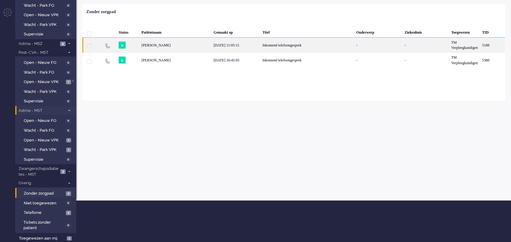
click at [251, 46] on div "12/08/2025 11:05:15" at bounding box center [235, 45] width 49 height 15
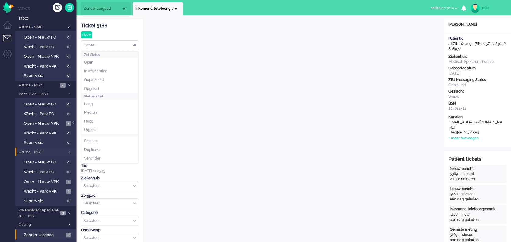
click at [133, 42] on div "Opties..." at bounding box center [109, 45] width 57 height 9
click at [91, 86] on span "Opgelost" at bounding box center [91, 88] width 15 height 5
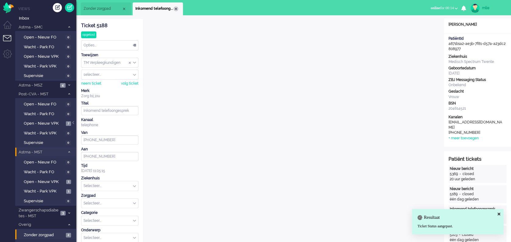
click at [176, 6] on div "Close tab" at bounding box center [176, 8] width 5 height 5
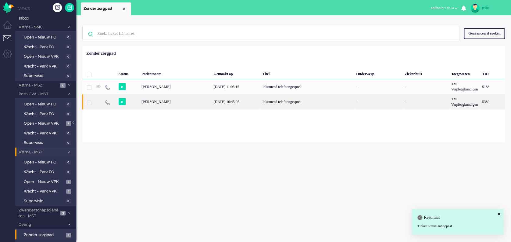
click at [257, 98] on div "12/08/2025 16:45:05" at bounding box center [235, 101] width 49 height 15
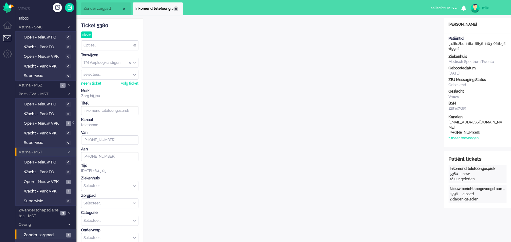
click at [174, 7] on div "Close tab" at bounding box center [176, 8] width 5 height 5
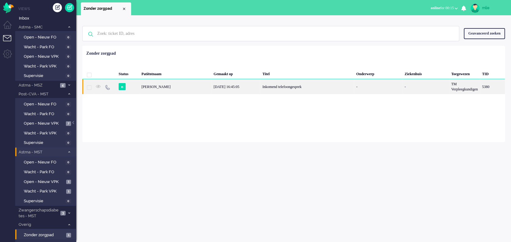
click at [298, 82] on div "Inkomend telefoongesprek" at bounding box center [307, 86] width 94 height 15
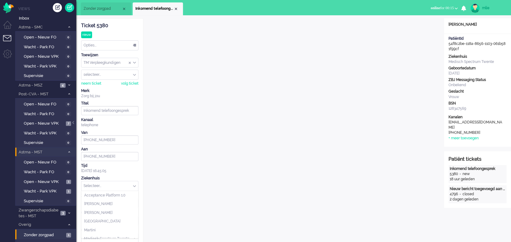
click at [136, 185] on input "text" at bounding box center [109, 185] width 57 height 9
click at [115, 197] on span "Medisch Spectrum Twente" at bounding box center [106, 198] width 45 height 5
type input "+31651603424"
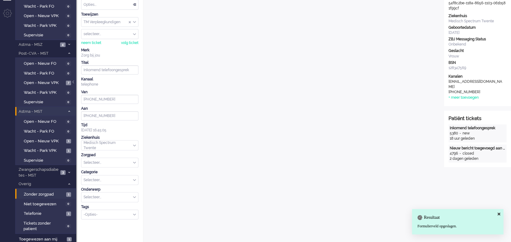
click at [133, 160] on div "Selecteer..." at bounding box center [109, 162] width 57 height 9
click at [117, 168] on li "Astma" at bounding box center [109, 171] width 57 height 9
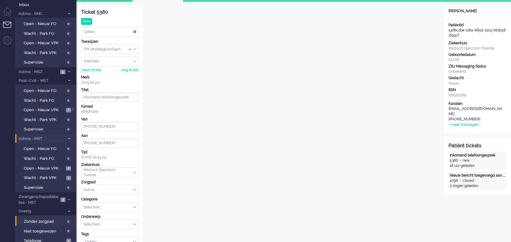
scroll to position [0, 0]
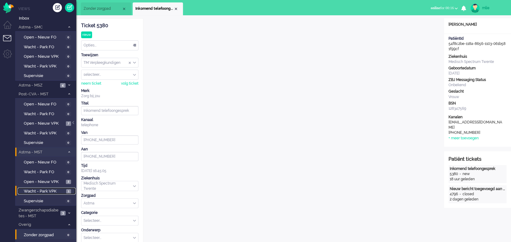
click at [46, 189] on span "Wacht - Park VPK" at bounding box center [44, 191] width 41 height 6
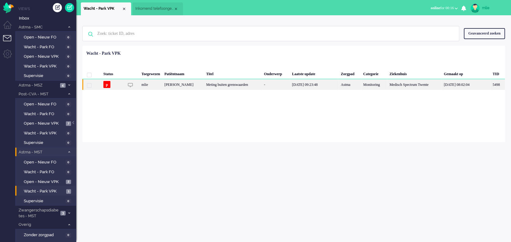
click at [236, 86] on div "Meting buiten grenswaarden" at bounding box center [233, 84] width 58 height 11
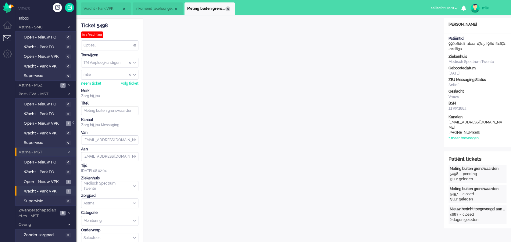
click at [228, 8] on div "Close tab" at bounding box center [227, 8] width 5 height 5
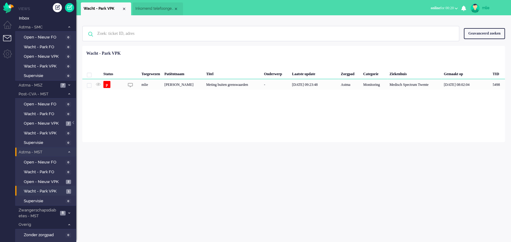
click at [165, 6] on span "Inkomend telefoongesprek" at bounding box center [154, 8] width 38 height 5
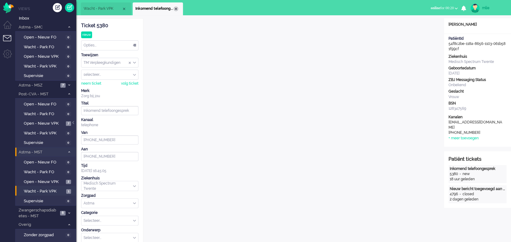
click at [177, 7] on div "Close tab" at bounding box center [176, 8] width 5 height 5
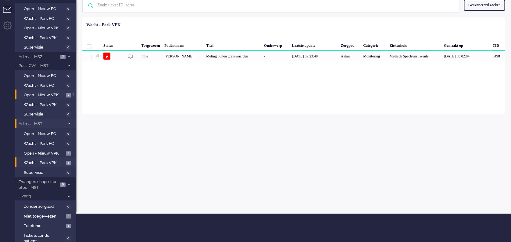
scroll to position [41, 0]
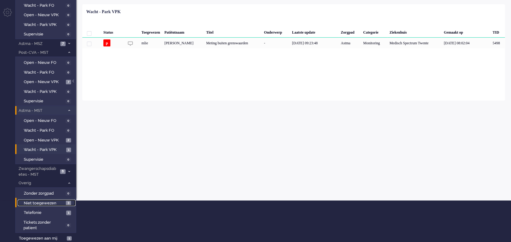
click at [52, 200] on span "Niet toegewezen" at bounding box center [44, 203] width 41 height 6
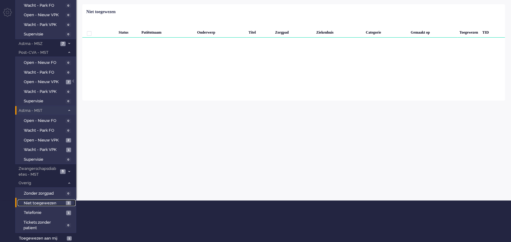
click at [46, 200] on span "Niet toegewezen" at bounding box center [44, 203] width 41 height 6
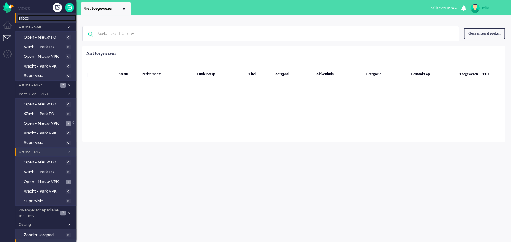
click at [24, 16] on span "Inbox" at bounding box center [47, 19] width 57 height 6
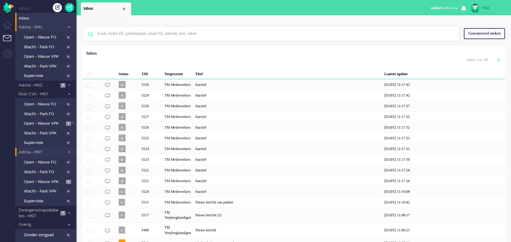
click at [70, 24] on li "Astma - SMC 0" at bounding box center [45, 27] width 61 height 9
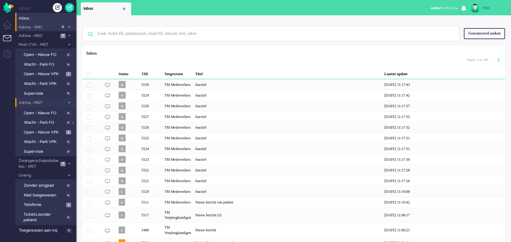
click at [70, 24] on li "Astma - SMC 0" at bounding box center [45, 27] width 61 height 9
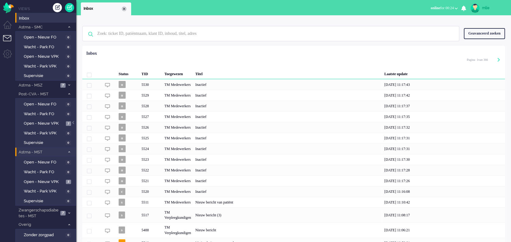
click at [124, 8] on div "Close tab" at bounding box center [124, 8] width 5 height 5
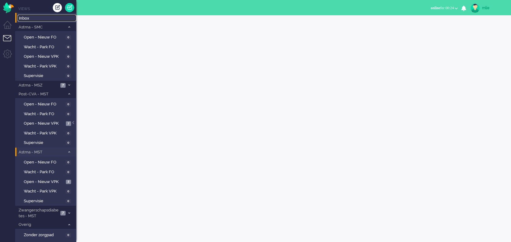
click at [27, 18] on span "Inbox" at bounding box center [47, 19] width 57 height 6
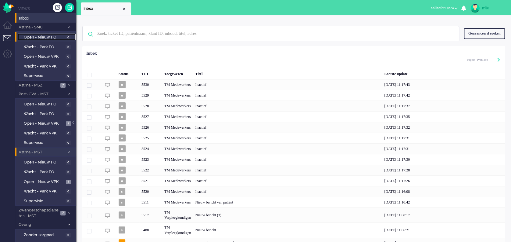
click at [46, 37] on span "Open - Nieuw FO" at bounding box center [44, 37] width 40 height 6
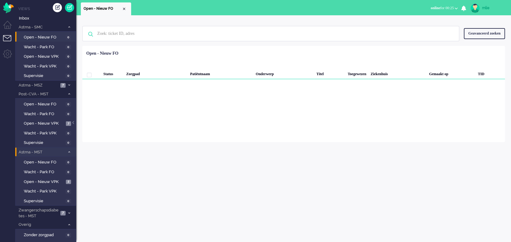
click at [6, 37] on li "Tickets menu" at bounding box center [10, 42] width 14 height 14
click at [7, 24] on li "Dashboard menu" at bounding box center [10, 28] width 14 height 14
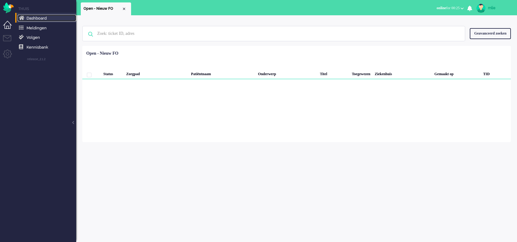
click at [36, 17] on span "Dashboard" at bounding box center [37, 18] width 20 height 5
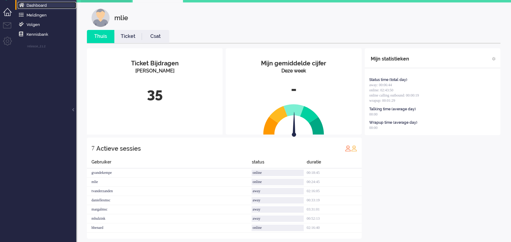
scroll to position [20, 0]
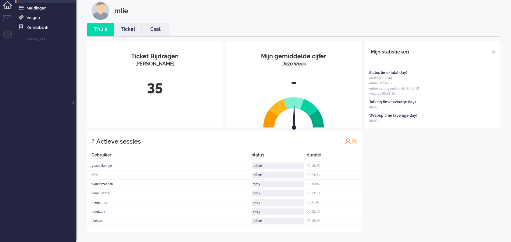
click at [129, 32] on link "Ticket" at bounding box center [127, 29] width 27 height 7
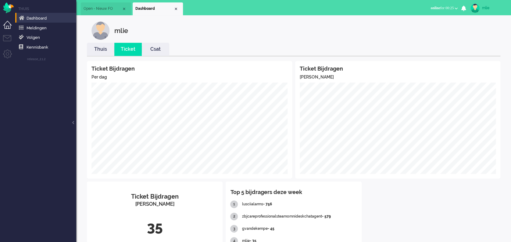
scroll to position [0, 0]
click at [34, 27] on span "Meldingen" at bounding box center [37, 28] width 20 height 5
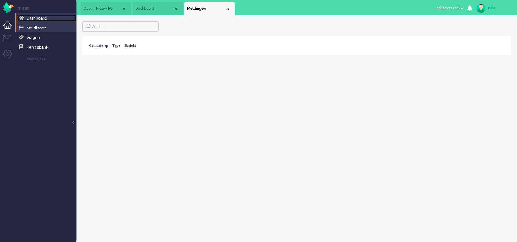
click at [33, 19] on span "Dashboard" at bounding box center [37, 18] width 20 height 5
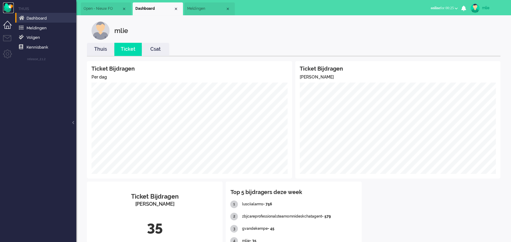
click at [9, 4] on img "Omnidesk" at bounding box center [8, 7] width 11 height 11
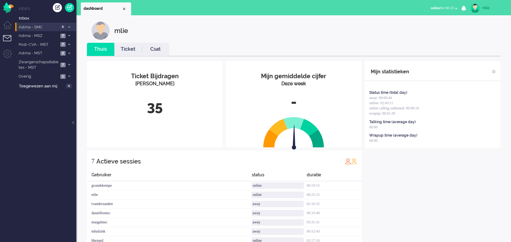
click at [68, 27] on icon at bounding box center [69, 27] width 2 height 2
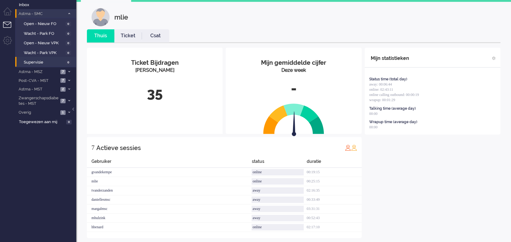
scroll to position [20, 0]
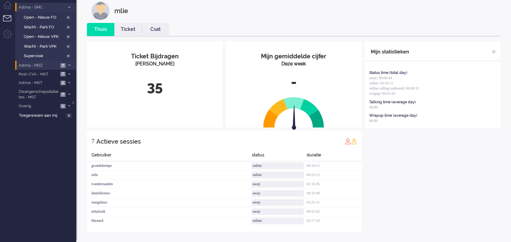
click at [66, 63] on li "Astma - MSZ 7" at bounding box center [45, 65] width 61 height 9
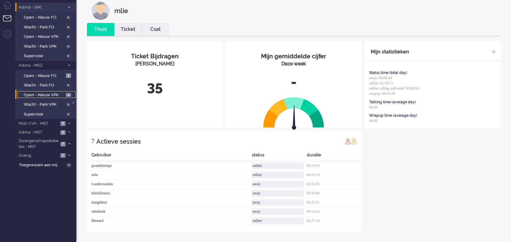
click at [36, 93] on span "Open - Nieuw VPK" at bounding box center [44, 95] width 41 height 6
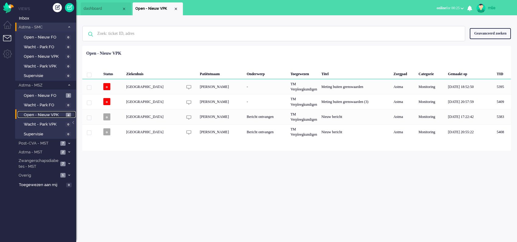
click at [67, 113] on span "4" at bounding box center [68, 115] width 5 height 5
click at [69, 84] on span at bounding box center [69, 85] width 5 height 3
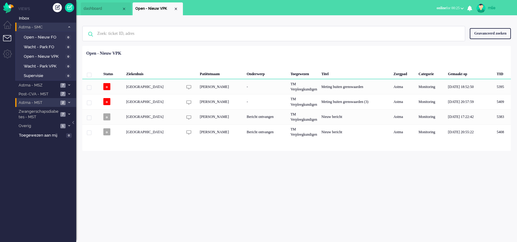
click at [66, 100] on li "Astma - MST 2" at bounding box center [45, 102] width 61 height 9
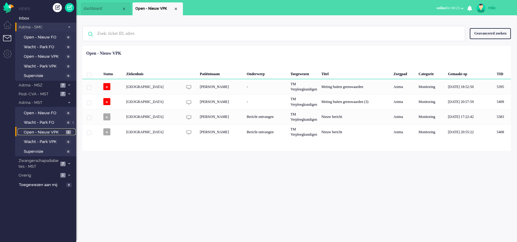
click at [47, 129] on span "Open - Nieuw VPK" at bounding box center [44, 132] width 41 height 6
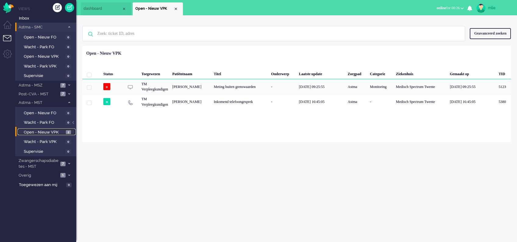
click at [178, 7] on div "Close tab" at bounding box center [176, 8] width 5 height 5
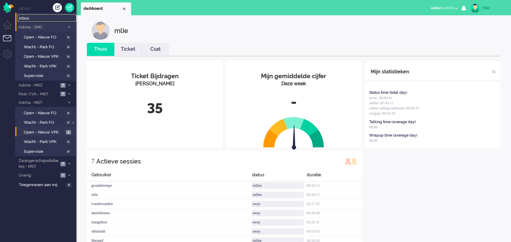
click at [29, 17] on span "Inbox" at bounding box center [47, 19] width 57 height 6
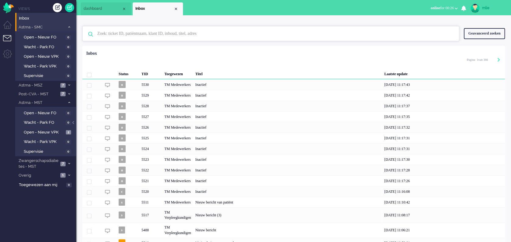
click at [172, 32] on input "text" at bounding box center [272, 33] width 358 height 15
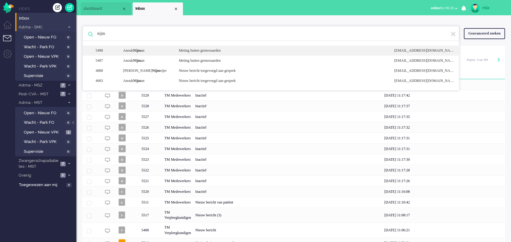
type input "nijm"
click at [213, 52] on div "Meting buiten grenswaarden" at bounding box center [281, 50] width 215 height 5
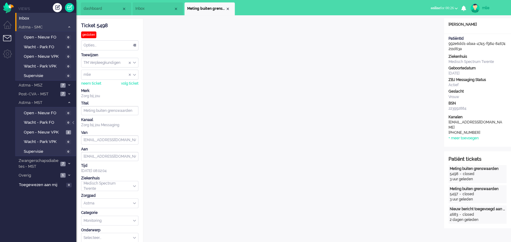
click at [134, 45] on div "Opties..." at bounding box center [109, 45] width 57 height 9
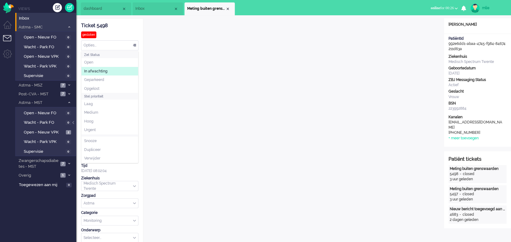
click at [100, 72] on span "In afwachting" at bounding box center [95, 71] width 23 height 5
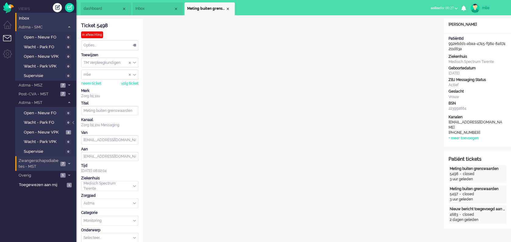
click at [67, 160] on li "Zwangerschapsdiabetes - MST 7" at bounding box center [45, 163] width 61 height 14
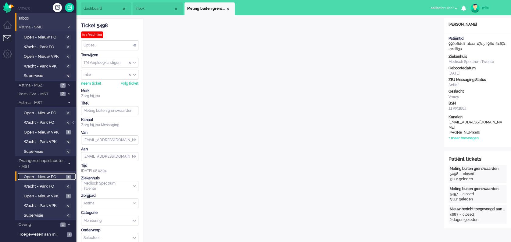
click at [47, 174] on span "Open - Nieuw FO" at bounding box center [44, 177] width 41 height 6
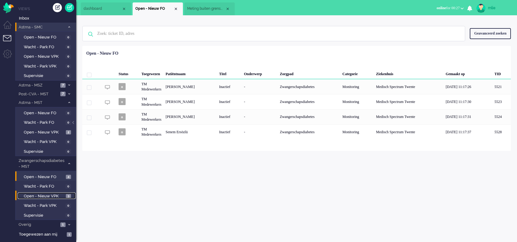
click at [42, 195] on span "Open - Nieuw VPK" at bounding box center [44, 196] width 41 height 6
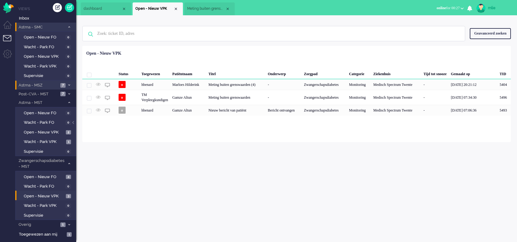
click at [67, 81] on li "Astma - MSZ 7" at bounding box center [45, 85] width 61 height 9
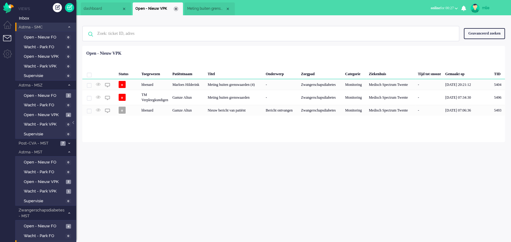
click at [177, 10] on div "Close tab" at bounding box center [176, 8] width 5 height 5
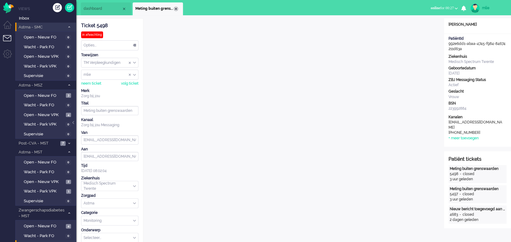
click at [177, 9] on div "Close tab" at bounding box center [176, 8] width 5 height 5
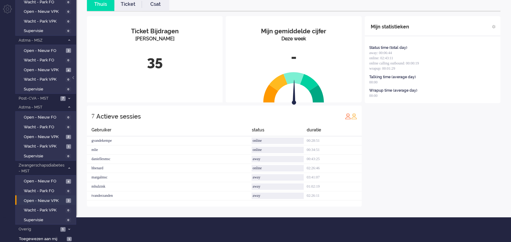
scroll to position [45, 0]
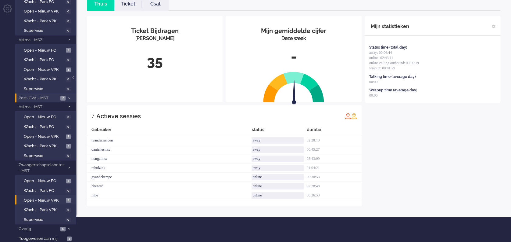
click at [69, 95] on li "Post-CVA - MST 7" at bounding box center [45, 97] width 61 height 9
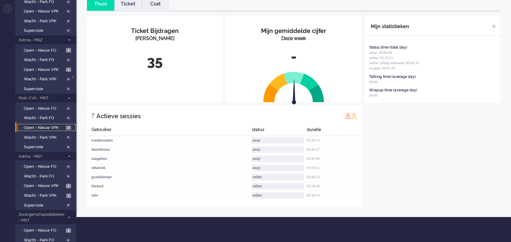
click at [53, 127] on span "Open - Nieuw VPK" at bounding box center [44, 128] width 41 height 6
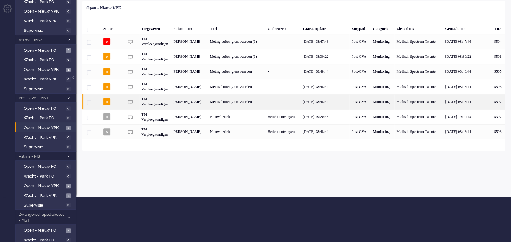
click at [246, 97] on div "Meting buiten grenswaarden" at bounding box center [237, 101] width 58 height 15
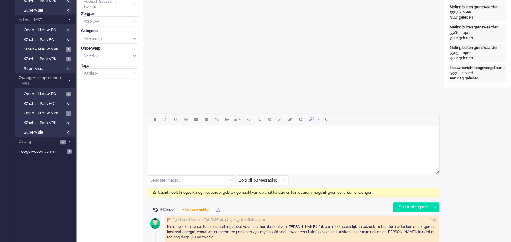
scroll to position [51, 0]
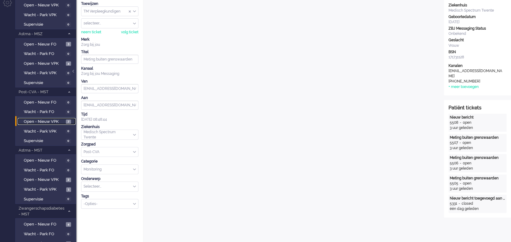
click at [51, 119] on span "Open - Nieuw VPK" at bounding box center [44, 122] width 41 height 6
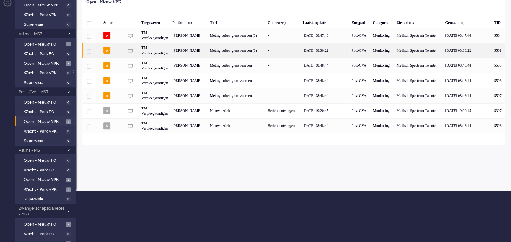
click at [249, 49] on div "Meting buiten grenswaarden (3)" at bounding box center [237, 50] width 58 height 15
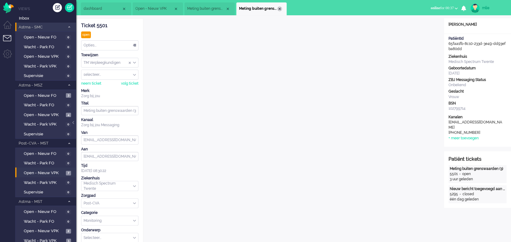
click at [280, 8] on div "Close tab" at bounding box center [279, 8] width 5 height 5
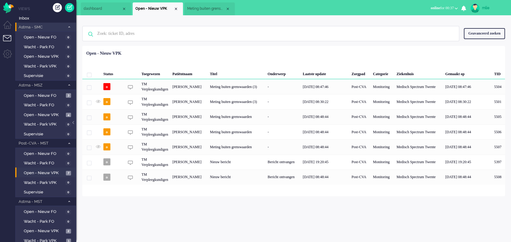
click at [214, 9] on span "Meting buiten grenswaarden" at bounding box center [206, 8] width 38 height 5
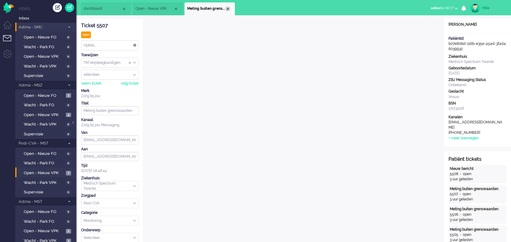
click at [227, 8] on div "Close tab" at bounding box center [227, 8] width 5 height 5
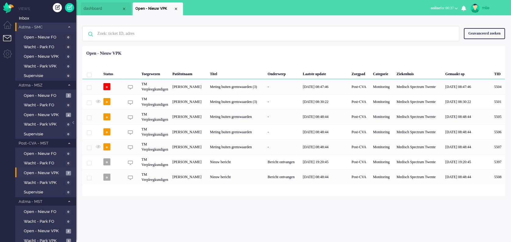
click at [177, 6] on li "Open - Nieuw VPK" at bounding box center [158, 8] width 50 height 13
click at [175, 8] on div "Close tab" at bounding box center [176, 8] width 5 height 5
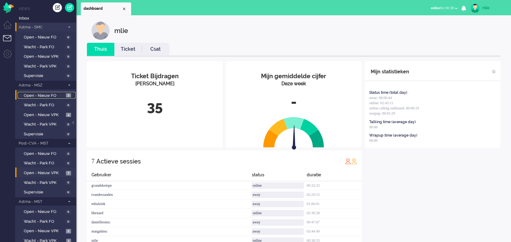
click at [46, 95] on span "Open - Nieuw FO" at bounding box center [44, 96] width 41 height 6
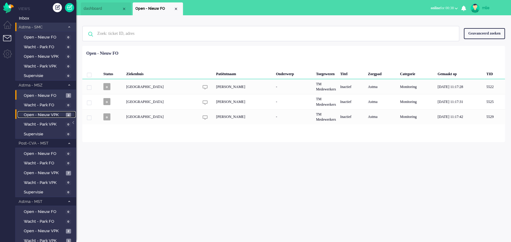
click at [51, 113] on span "Open - Nieuw VPK" at bounding box center [44, 115] width 41 height 6
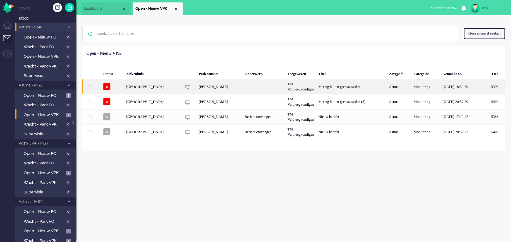
click at [290, 81] on div "TM Verpleegkundigen" at bounding box center [300, 86] width 31 height 15
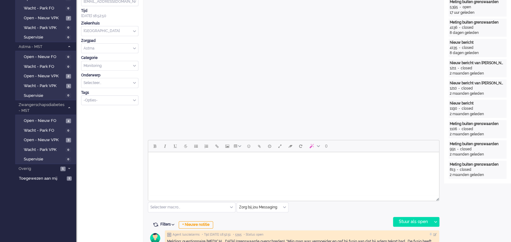
scroll to position [163, 0]
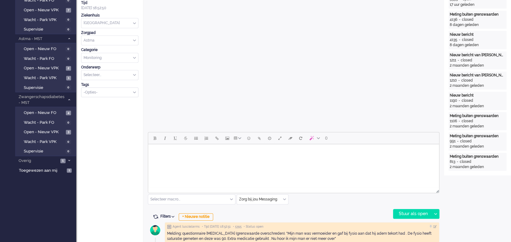
click at [175, 153] on body "Rich Text Area. Press ALT-0 for help." at bounding box center [294, 151] width 286 height 11
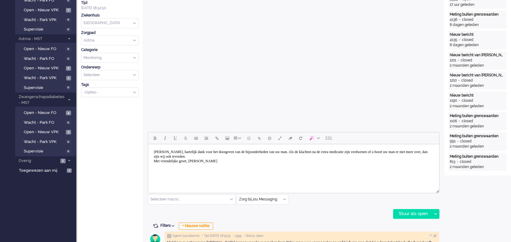
click at [316, 151] on body "Dag mw Weller, hartelijk dank voor het doorgeven van de bijzonderheden van uw m…" at bounding box center [294, 156] width 286 height 20
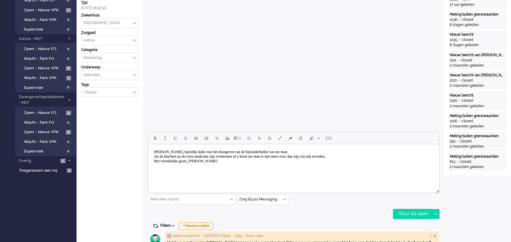
click at [403, 213] on div "Stuur als open" at bounding box center [412, 213] width 38 height 9
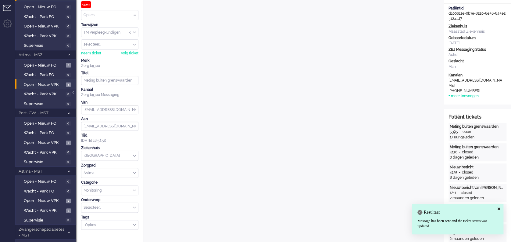
scroll to position [0, 0]
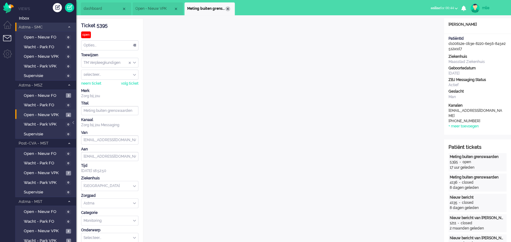
click at [227, 9] on div "Close tab" at bounding box center [227, 8] width 5 height 5
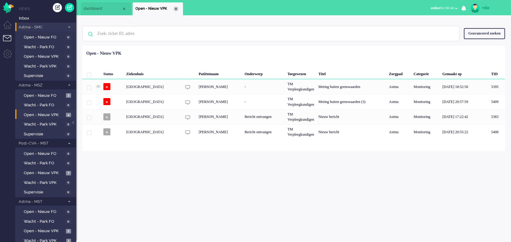
click at [176, 10] on div "Close tab" at bounding box center [176, 8] width 5 height 5
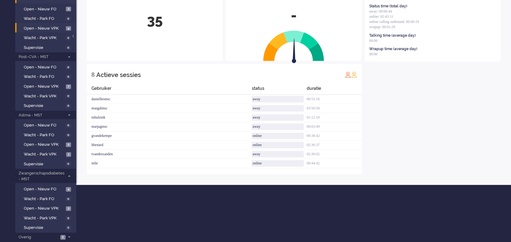
scroll to position [95, 0]
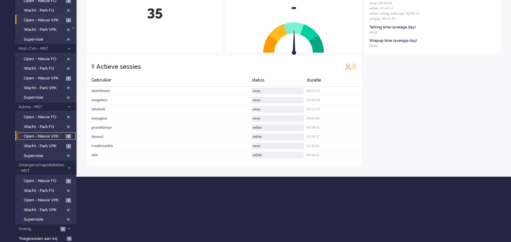
click at [39, 136] on span "Open - Nieuw VPK" at bounding box center [44, 136] width 41 height 6
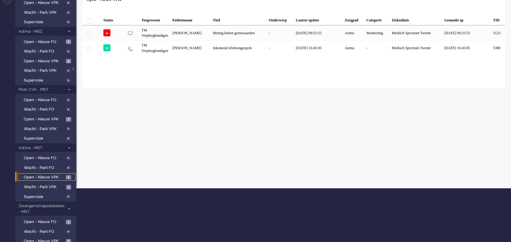
scroll to position [95, 0]
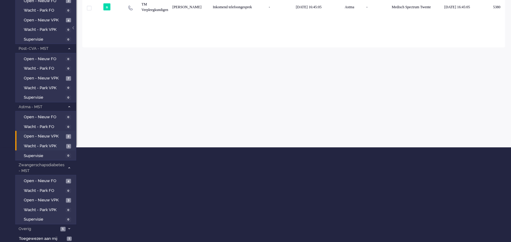
click at [35, 141] on li "Wacht - Park VPK 1" at bounding box center [45, 145] width 60 height 10
click at [37, 145] on span "Wacht - Park VPK" at bounding box center [44, 146] width 41 height 6
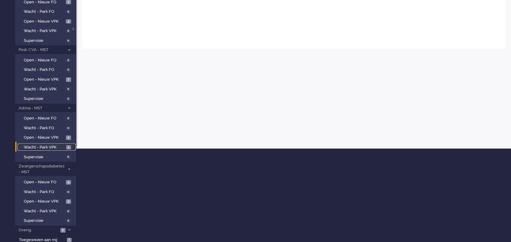
scroll to position [95, 0]
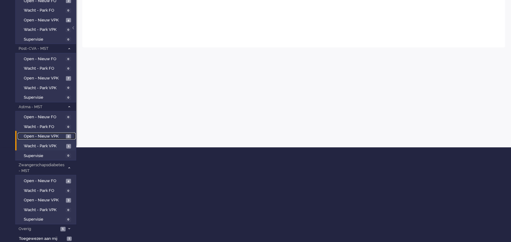
click at [51, 133] on span "Open - Nieuw VPK" at bounding box center [44, 136] width 41 height 6
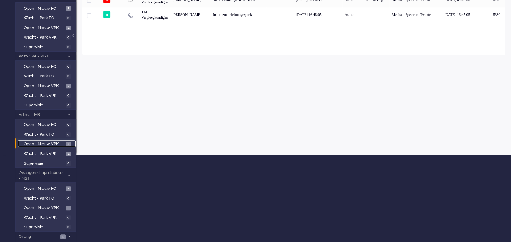
scroll to position [95, 0]
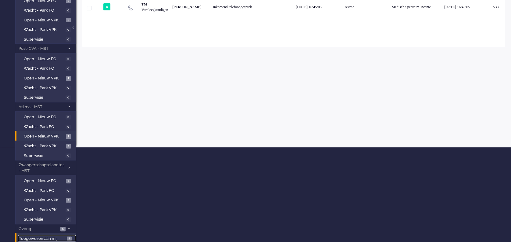
click at [38, 236] on span "Toegewezen aan mij" at bounding box center [42, 238] width 46 height 6
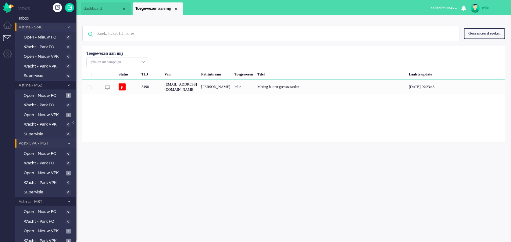
click at [70, 142] on span at bounding box center [69, 143] width 5 height 3
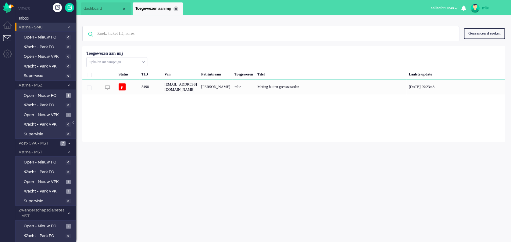
click at [174, 7] on div "Close tab" at bounding box center [176, 8] width 5 height 5
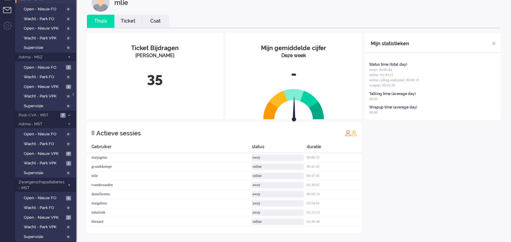
scroll to position [41, 0]
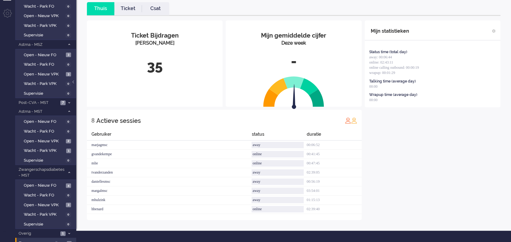
click at [132, 7] on link "Ticket" at bounding box center [127, 8] width 27 height 7
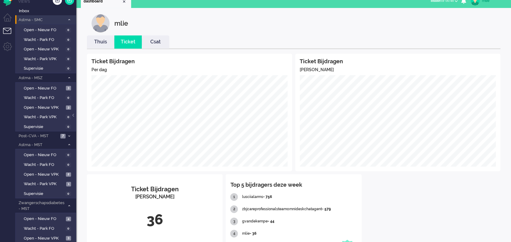
scroll to position [0, 0]
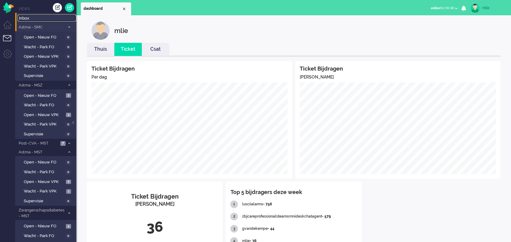
click at [27, 17] on span "Inbox" at bounding box center [47, 19] width 57 height 6
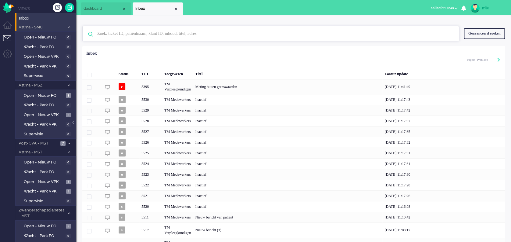
click at [125, 35] on input "text" at bounding box center [272, 33] width 358 height 15
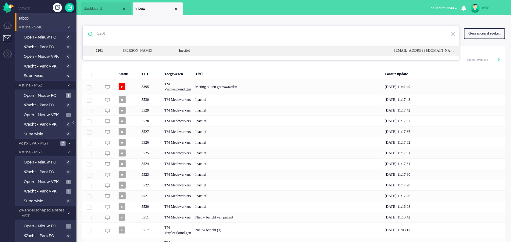
click at [187, 51] on div "Inactief" at bounding box center [281, 50] width 215 height 5
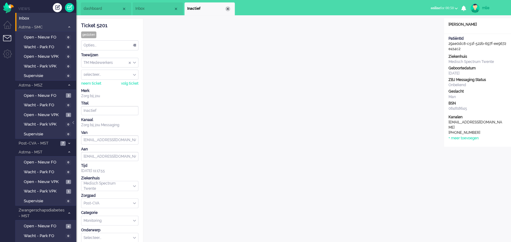
click at [227, 9] on div "Close tab" at bounding box center [227, 8] width 5 height 5
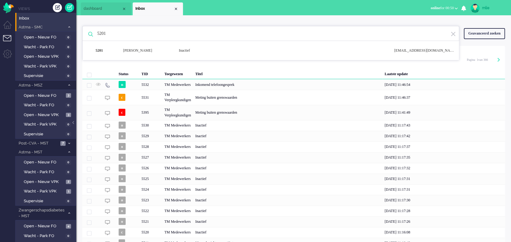
click at [110, 35] on input "5201" at bounding box center [272, 33] width 358 height 15
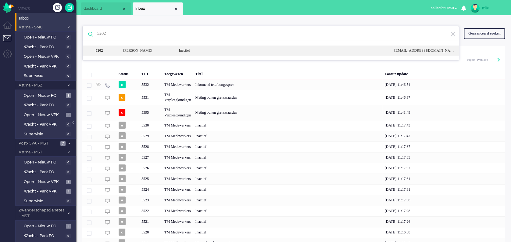
click at [192, 51] on div "Inactief" at bounding box center [281, 50] width 215 height 5
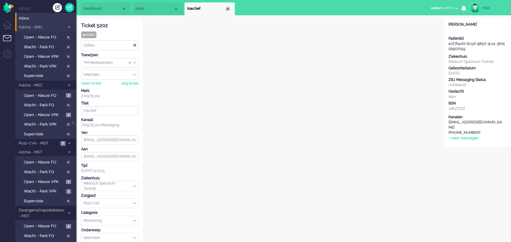
click at [229, 10] on div "Close tab" at bounding box center [227, 8] width 5 height 5
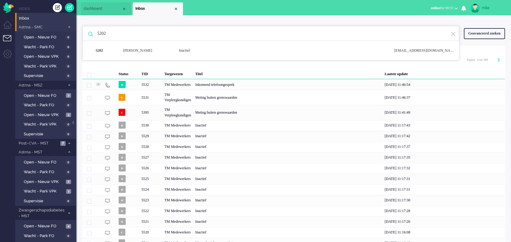
click at [123, 33] on input "5202" at bounding box center [272, 33] width 358 height 15
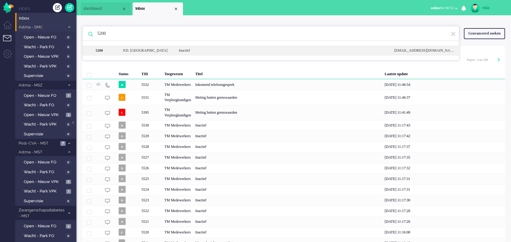
click at [181, 48] on div "Inactief" at bounding box center [281, 50] width 215 height 5
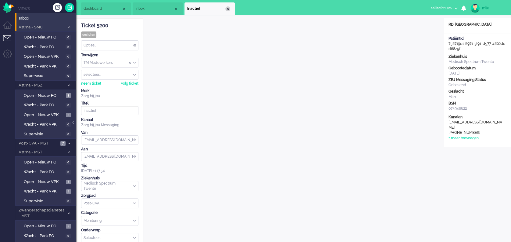
click at [226, 9] on div "Close tab" at bounding box center [227, 8] width 5 height 5
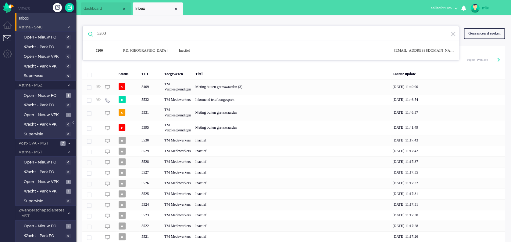
click at [113, 37] on input "5200" at bounding box center [272, 33] width 358 height 15
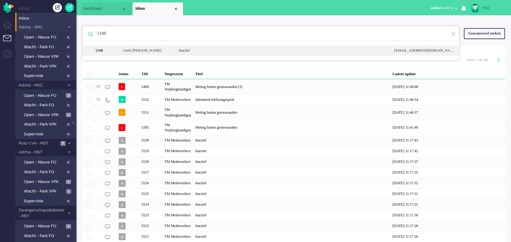
click at [200, 51] on div "Inactief" at bounding box center [281, 50] width 215 height 5
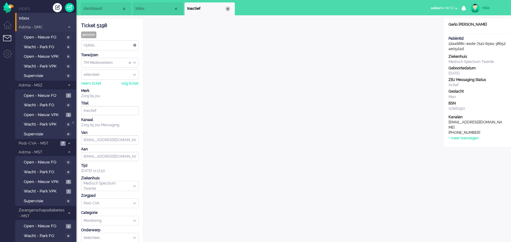
click at [228, 10] on div "Close tab" at bounding box center [227, 8] width 5 height 5
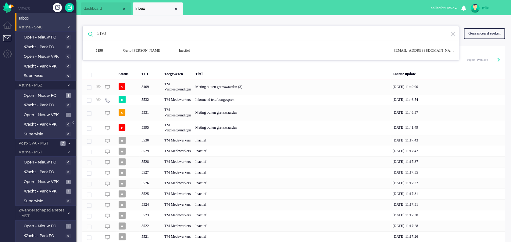
click at [116, 34] on input "5198" at bounding box center [272, 33] width 358 height 15
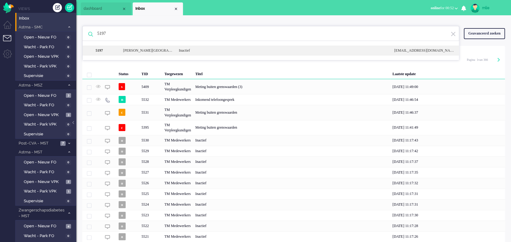
click at [194, 52] on div "Inactief" at bounding box center [281, 50] width 215 height 5
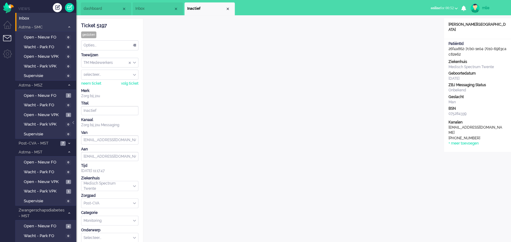
click at [228, 5] on li "Inactief" at bounding box center [210, 8] width 50 height 13
click at [228, 9] on div "Close tab" at bounding box center [227, 8] width 5 height 5
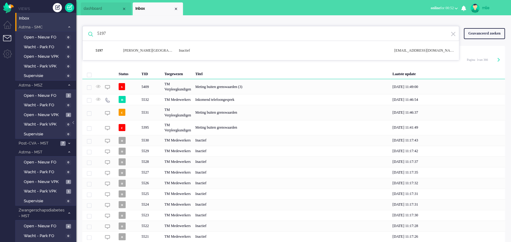
click at [113, 30] on input "5197" at bounding box center [272, 33] width 358 height 15
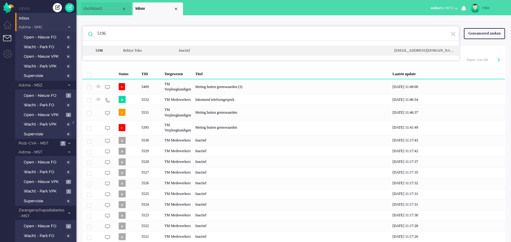
click at [189, 50] on div "Inactief" at bounding box center [281, 50] width 215 height 5
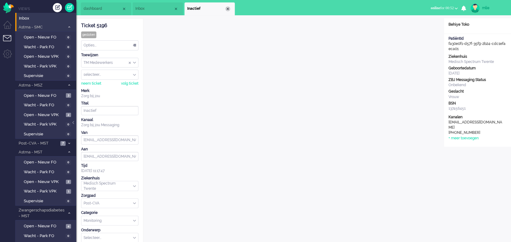
click at [230, 10] on div "Close tab" at bounding box center [227, 8] width 5 height 5
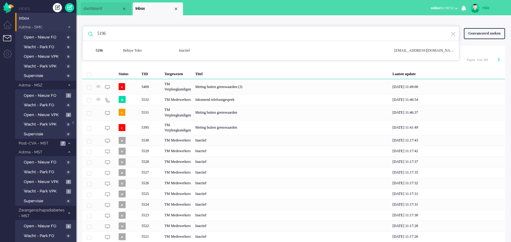
click at [120, 32] on input "5196" at bounding box center [272, 33] width 358 height 15
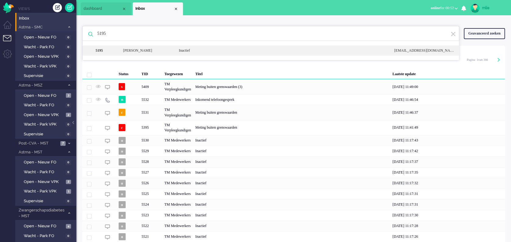
click at [183, 49] on div "Inactief" at bounding box center [281, 50] width 215 height 5
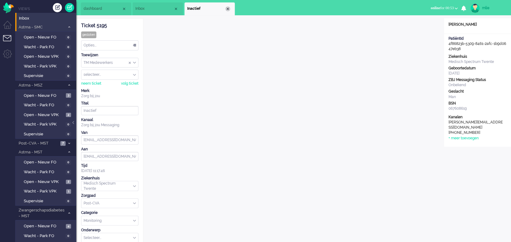
click at [228, 7] on div "Close tab" at bounding box center [227, 8] width 5 height 5
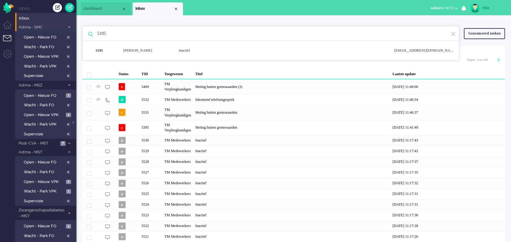
click at [123, 33] on input "5195" at bounding box center [272, 33] width 358 height 15
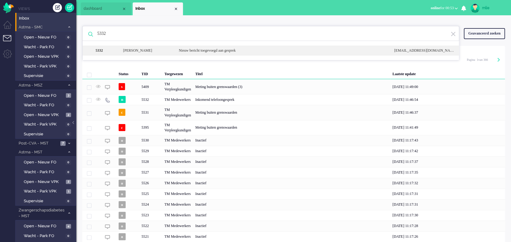
type input "5332"
click at [229, 51] on div "Nieuw bericht toegevoegd aan gesprek" at bounding box center [281, 50] width 215 height 5
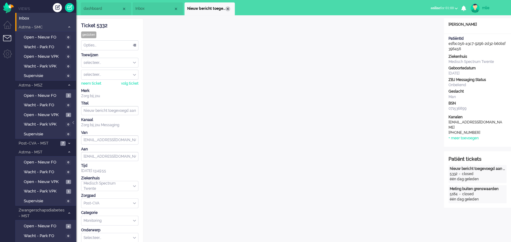
click at [228, 9] on div "Close tab" at bounding box center [227, 8] width 5 height 5
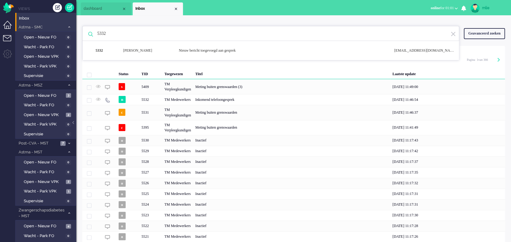
drag, startPoint x: 179, startPoint y: 6, endPoint x: 12, endPoint y: 24, distance: 167.8
click at [179, 6] on li "Inbox" at bounding box center [158, 8] width 50 height 13
drag, startPoint x: 176, startPoint y: 9, endPoint x: 71, endPoint y: 32, distance: 107.3
click at [176, 9] on div "Close tab" at bounding box center [176, 8] width 5 height 5
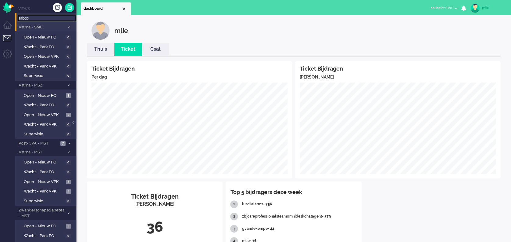
click at [22, 18] on span "Inbox" at bounding box center [47, 19] width 57 height 6
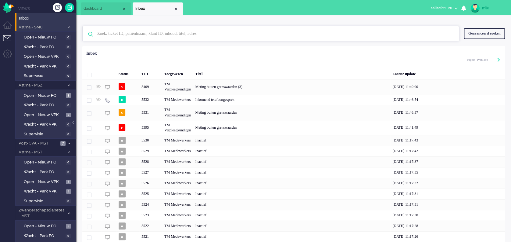
click at [136, 30] on input "text" at bounding box center [272, 33] width 358 height 15
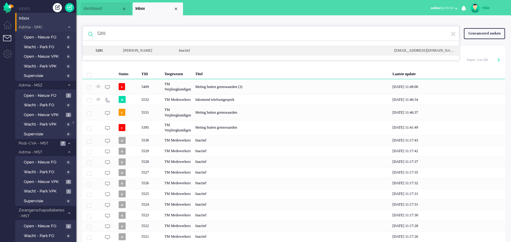
type input "5201"
click at [185, 49] on div "Inactief" at bounding box center [281, 50] width 215 height 5
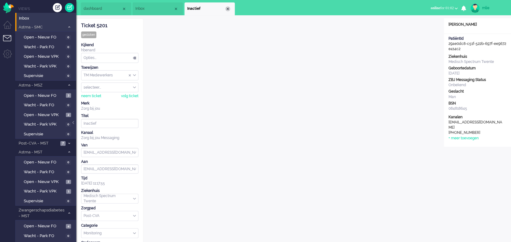
click at [227, 7] on div "Close tab" at bounding box center [227, 8] width 5 height 5
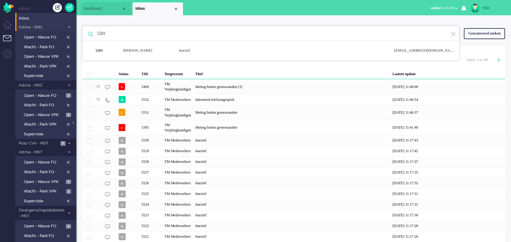
click at [433, 9] on span "online" at bounding box center [435, 8] width 9 height 4
click at [414, 20] on label "Away" at bounding box center [432, 20] width 48 height 5
click at [176, 6] on div "Close tab" at bounding box center [176, 8] width 5 height 5
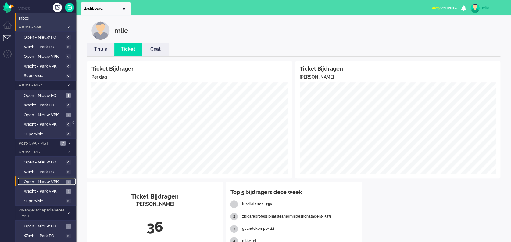
click at [50, 181] on span "Open - Nieuw VPK" at bounding box center [44, 182] width 41 height 6
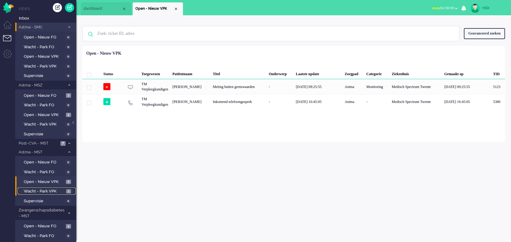
click at [46, 188] on span "Wacht - Park VPK" at bounding box center [44, 191] width 41 height 6
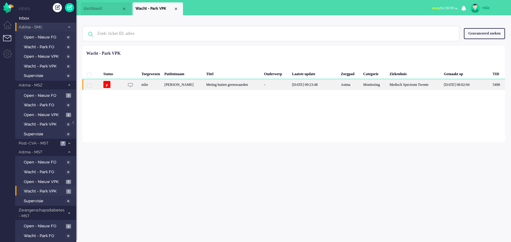
click at [227, 84] on div "Meting buiten grenswaarden" at bounding box center [233, 84] width 58 height 11
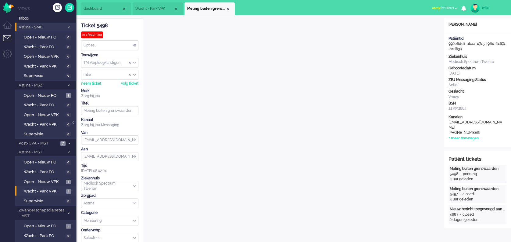
click at [166, 12] on li "Wacht - Park VPK" at bounding box center [158, 8] width 50 height 13
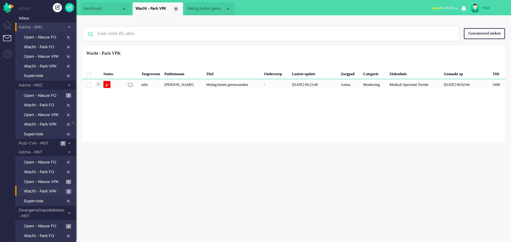
click at [176, 8] on div "Close tab" at bounding box center [176, 8] width 5 height 5
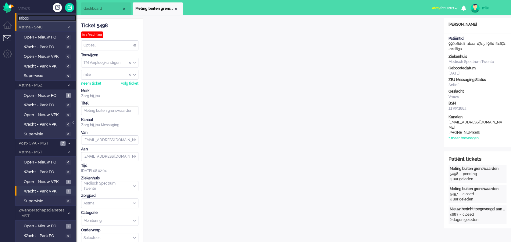
click at [22, 15] on link "Inbox" at bounding box center [47, 18] width 59 height 7
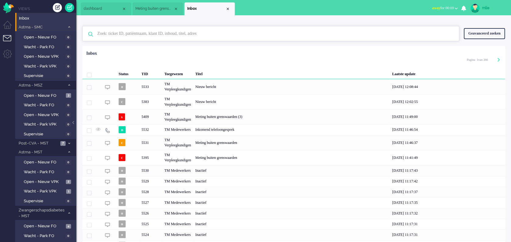
click at [146, 32] on input "text" at bounding box center [272, 33] width 358 height 15
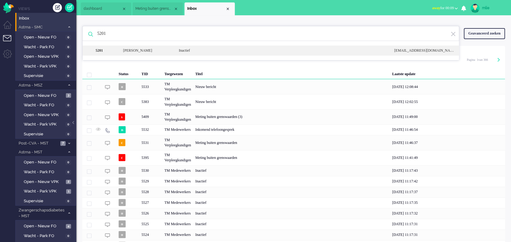
type input "5201"
click at [185, 48] on div "5201 H.J.P. Ordelmans Inactief noreply+29ae0dc8-c51f-522b-697f-ee9672e414c2@zor…" at bounding box center [271, 50] width 376 height 10
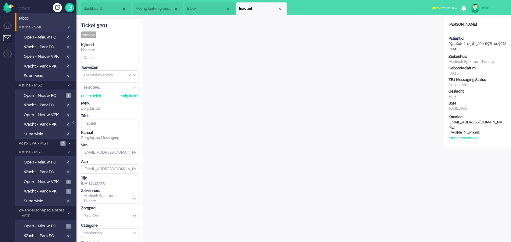
click at [432, 7] on span "away" at bounding box center [436, 8] width 8 height 4
click at [415, 26] on label "Online" at bounding box center [432, 27] width 48 height 5
click at [34, 140] on span "Post-CVA - MST" at bounding box center [38, 143] width 41 height 6
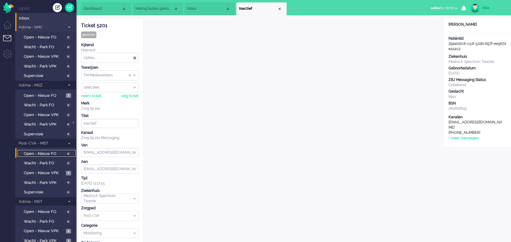
click at [47, 151] on span "Open - Nieuw FO" at bounding box center [44, 154] width 40 height 6
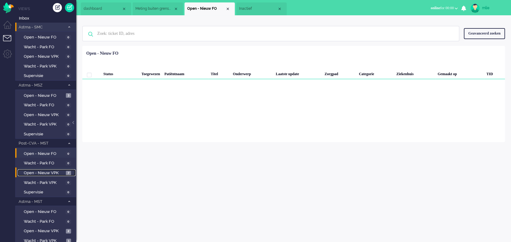
click at [39, 169] on link "Open - Nieuw VPK 7" at bounding box center [47, 172] width 58 height 7
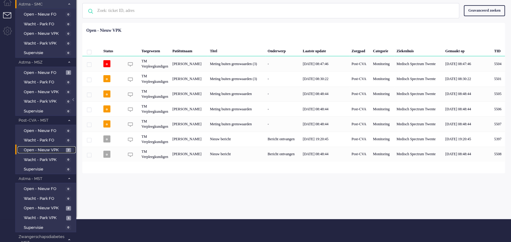
scroll to position [41, 0]
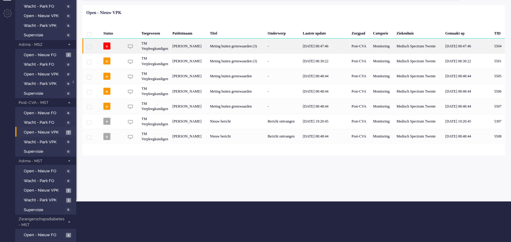
click at [251, 45] on div "Meting buiten grenswaarden (3)" at bounding box center [237, 45] width 58 height 15
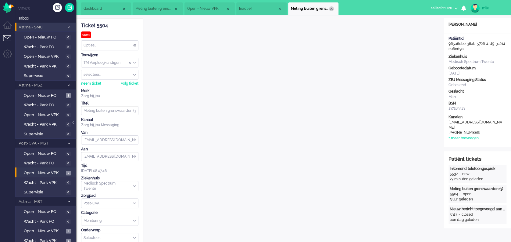
click at [332, 8] on div "Close tab" at bounding box center [331, 8] width 5 height 5
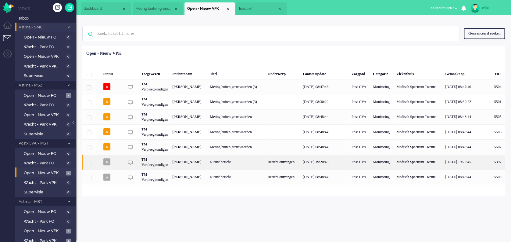
click at [251, 160] on div "Nieuw bericht" at bounding box center [237, 161] width 58 height 15
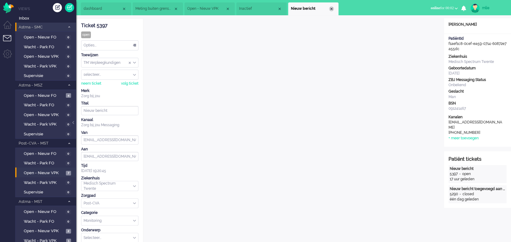
click at [331, 8] on div "Close tab" at bounding box center [331, 8] width 5 height 5
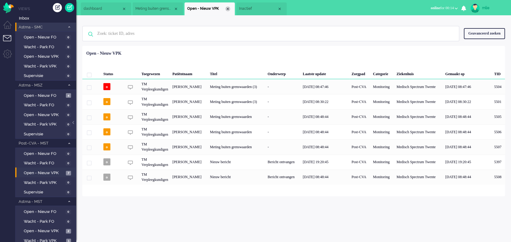
click at [228, 7] on div "Close tab" at bounding box center [227, 8] width 5 height 5
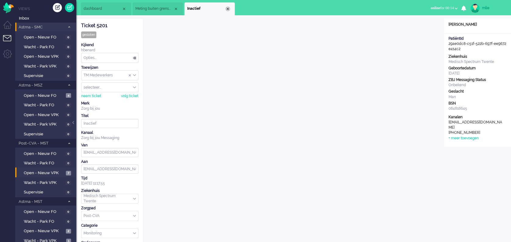
click at [229, 7] on div "Close tab" at bounding box center [227, 8] width 5 height 5
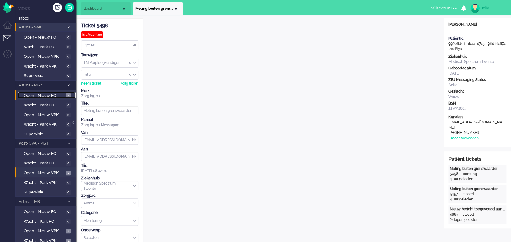
click at [41, 93] on span "Open - Nieuw FO" at bounding box center [44, 96] width 41 height 6
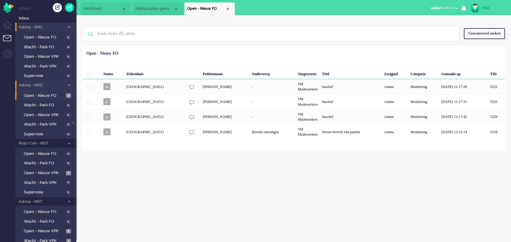
click at [66, 83] on li "Astma - MSZ 4" at bounding box center [45, 85] width 61 height 9
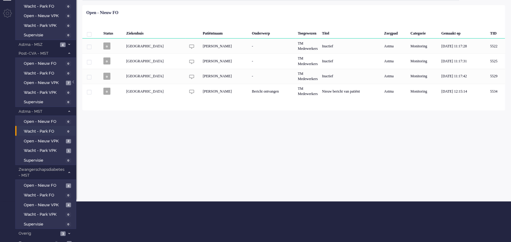
scroll to position [45, 0]
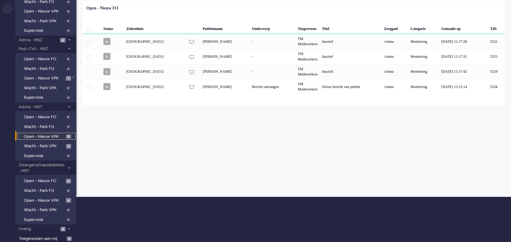
click at [48, 135] on span "Open - Nieuw VPK" at bounding box center [44, 137] width 41 height 6
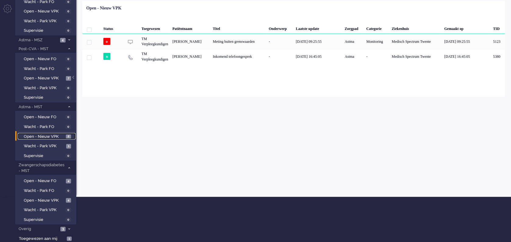
click at [48, 135] on span "Open - Nieuw VPK" at bounding box center [44, 137] width 41 height 6
click at [38, 144] on span "Wacht - Park VPK" at bounding box center [44, 146] width 41 height 6
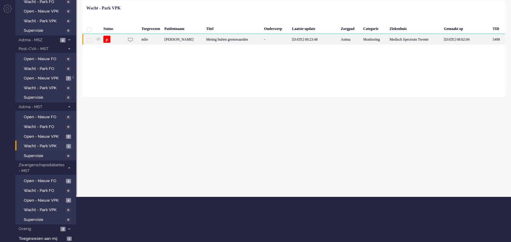
click at [234, 38] on div "Meting buiten grenswaarden" at bounding box center [233, 39] width 58 height 11
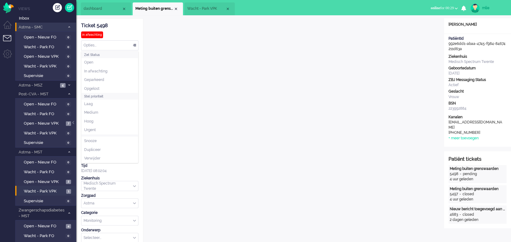
click at [134, 46] on div "Opties..." at bounding box center [109, 45] width 57 height 9
click at [94, 89] on span "Opgelost" at bounding box center [91, 88] width 15 height 5
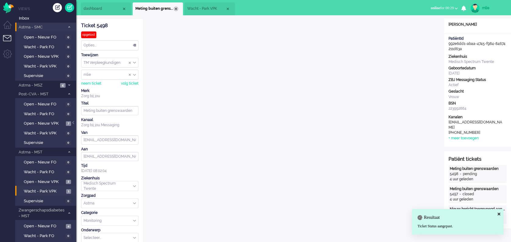
click at [177, 7] on div "Close tab" at bounding box center [176, 8] width 5 height 5
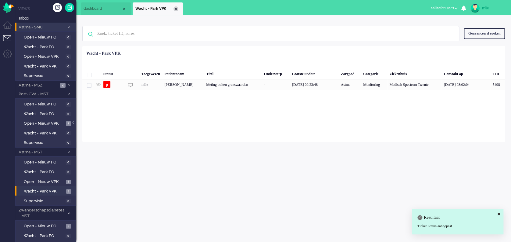
click at [177, 8] on div "Close tab" at bounding box center [176, 8] width 5 height 5
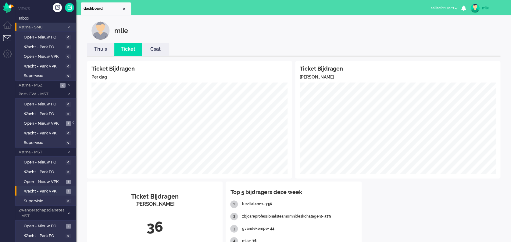
click at [433, 6] on span "online" at bounding box center [435, 8] width 9 height 4
click at [479, 37] on div "mlie" at bounding box center [298, 30] width 414 height 18
click at [487, 7] on div "mlie" at bounding box center [493, 8] width 23 height 6
click at [471, 48] on link "Uitloggen" at bounding box center [487, 49] width 42 height 6
